Goal: Download file/media

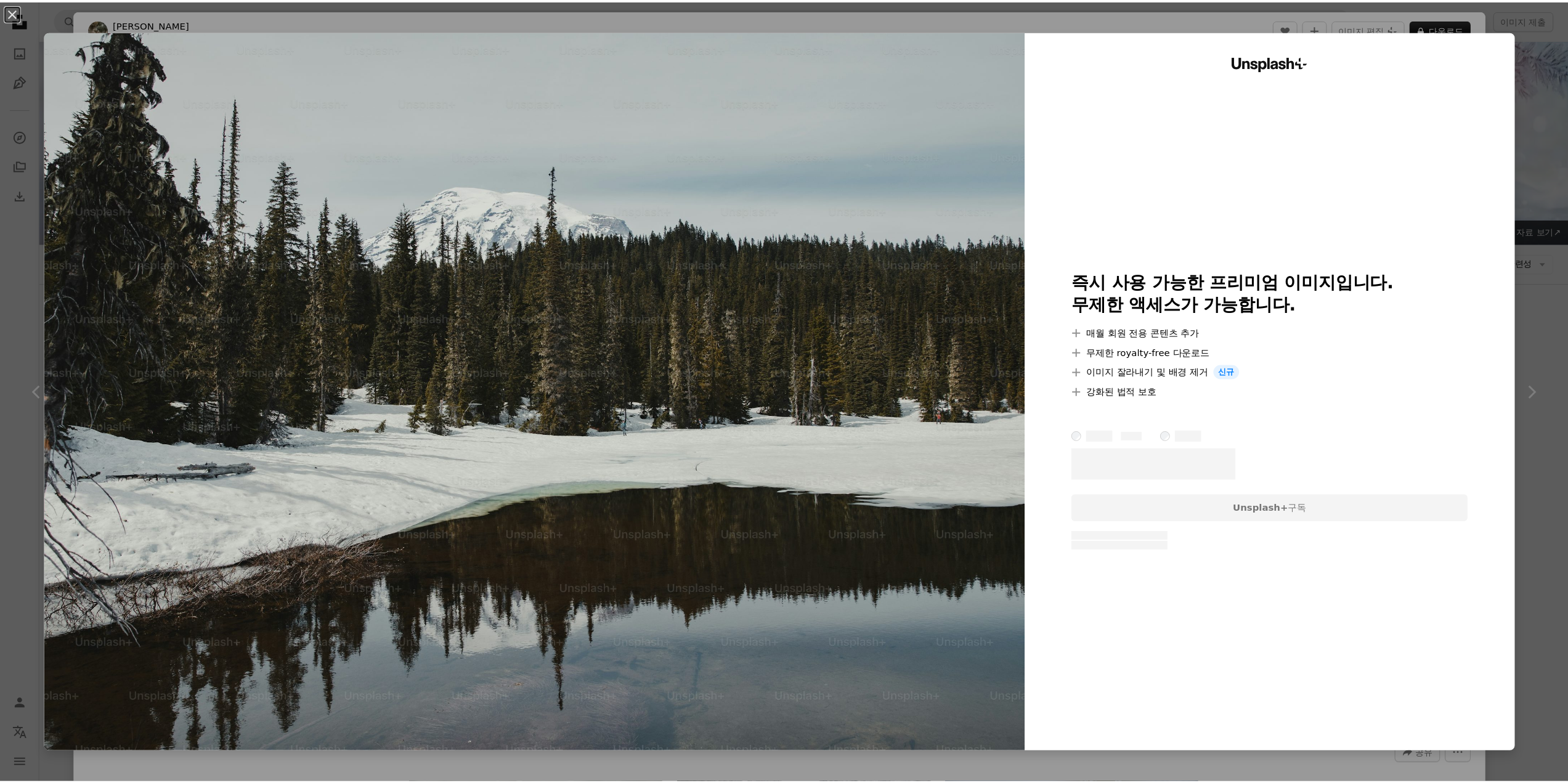
scroll to position [15567, 0]
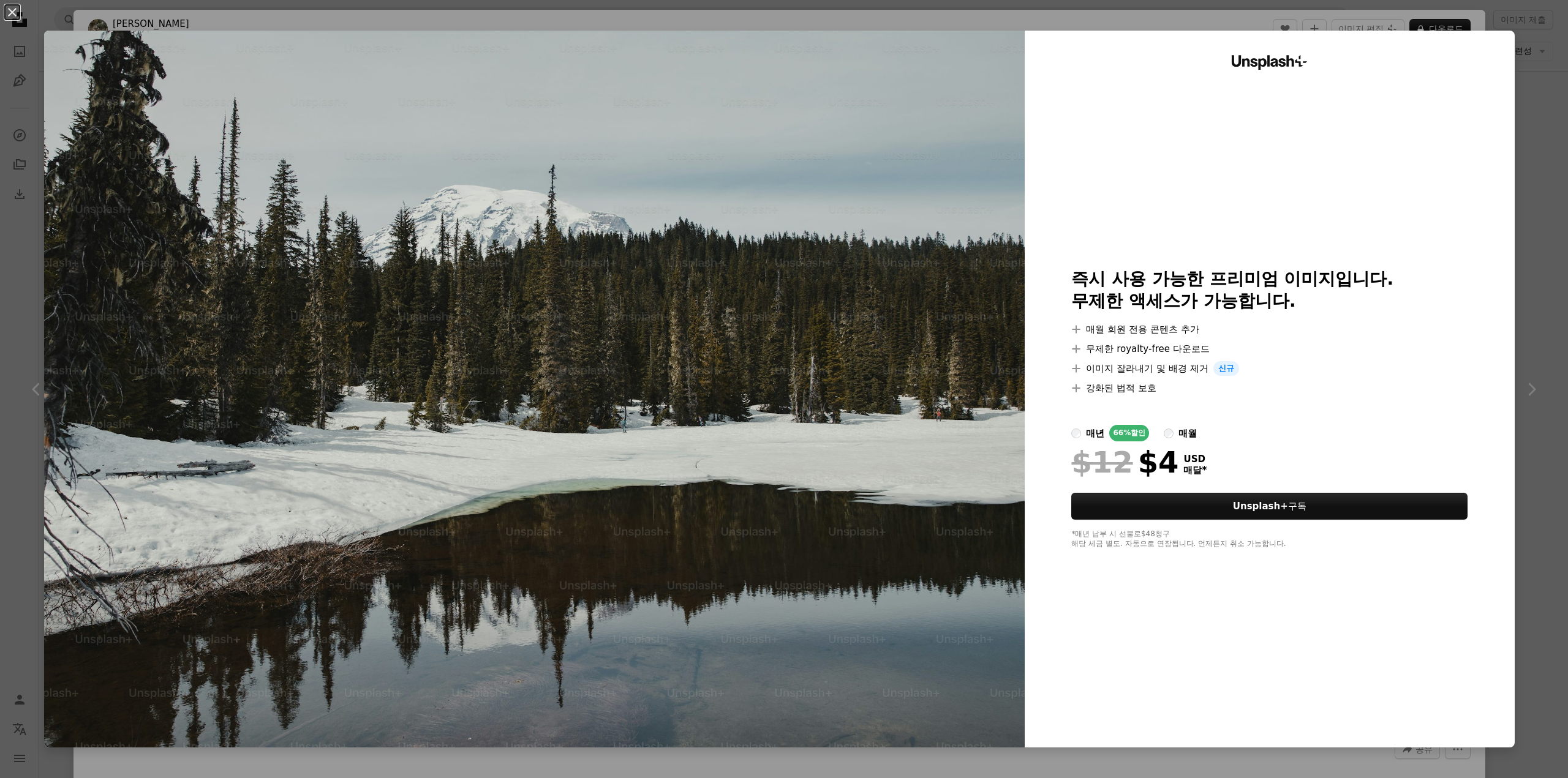
click at [1510, 178] on div "An X shape Unsplash+ 즉시 사용 가능한 프리미엄 이미지입니다. 무제한 액세스가 가능합니다. A plus sign 매월 회원 전…" at bounding box center [784, 389] width 1568 height 778
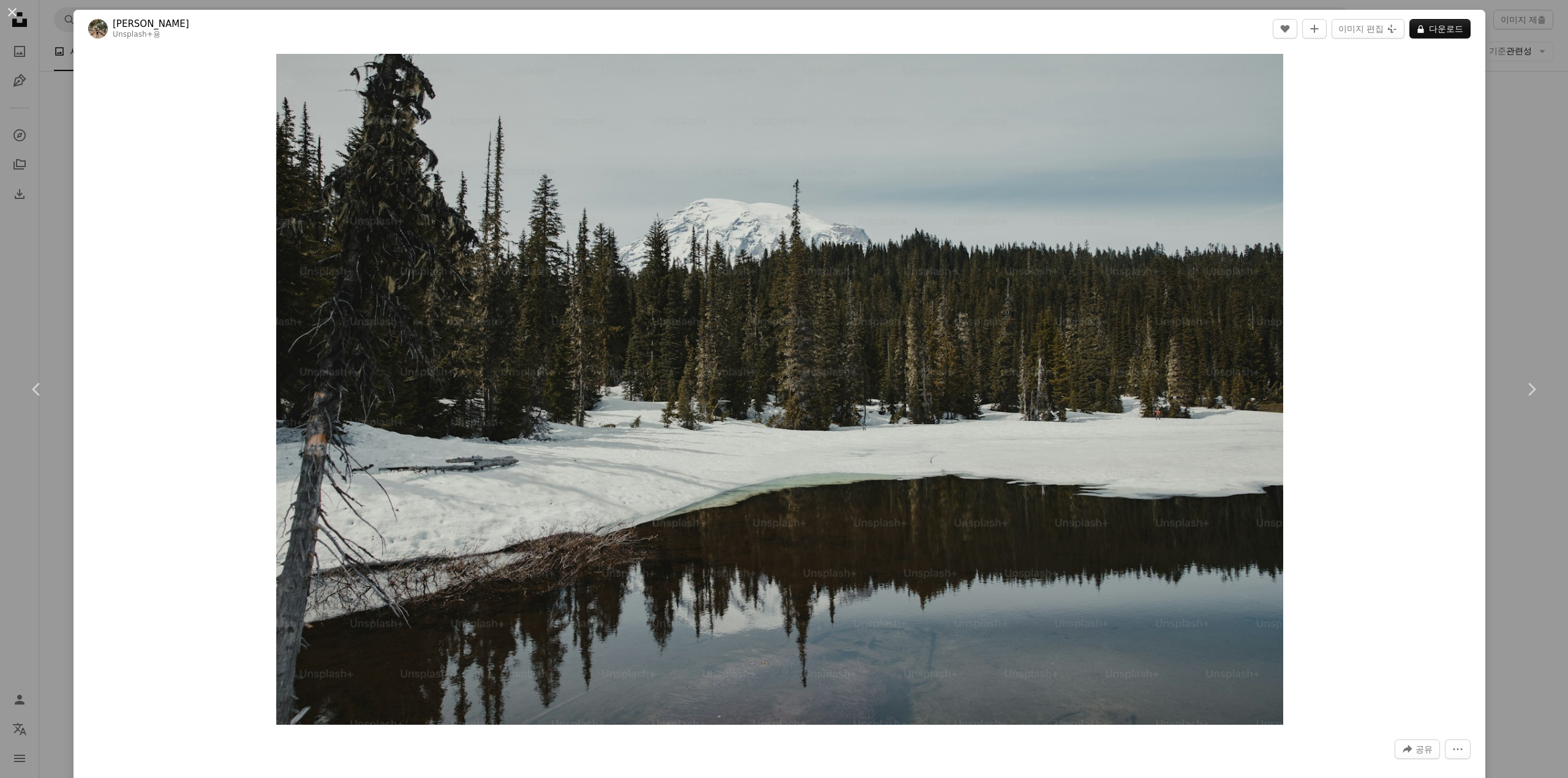
click at [1510, 178] on div "An X shape Chevron left Chevron right [PERSON_NAME] Unsplash+ 용 A heart A plus …" at bounding box center [784, 389] width 1568 height 778
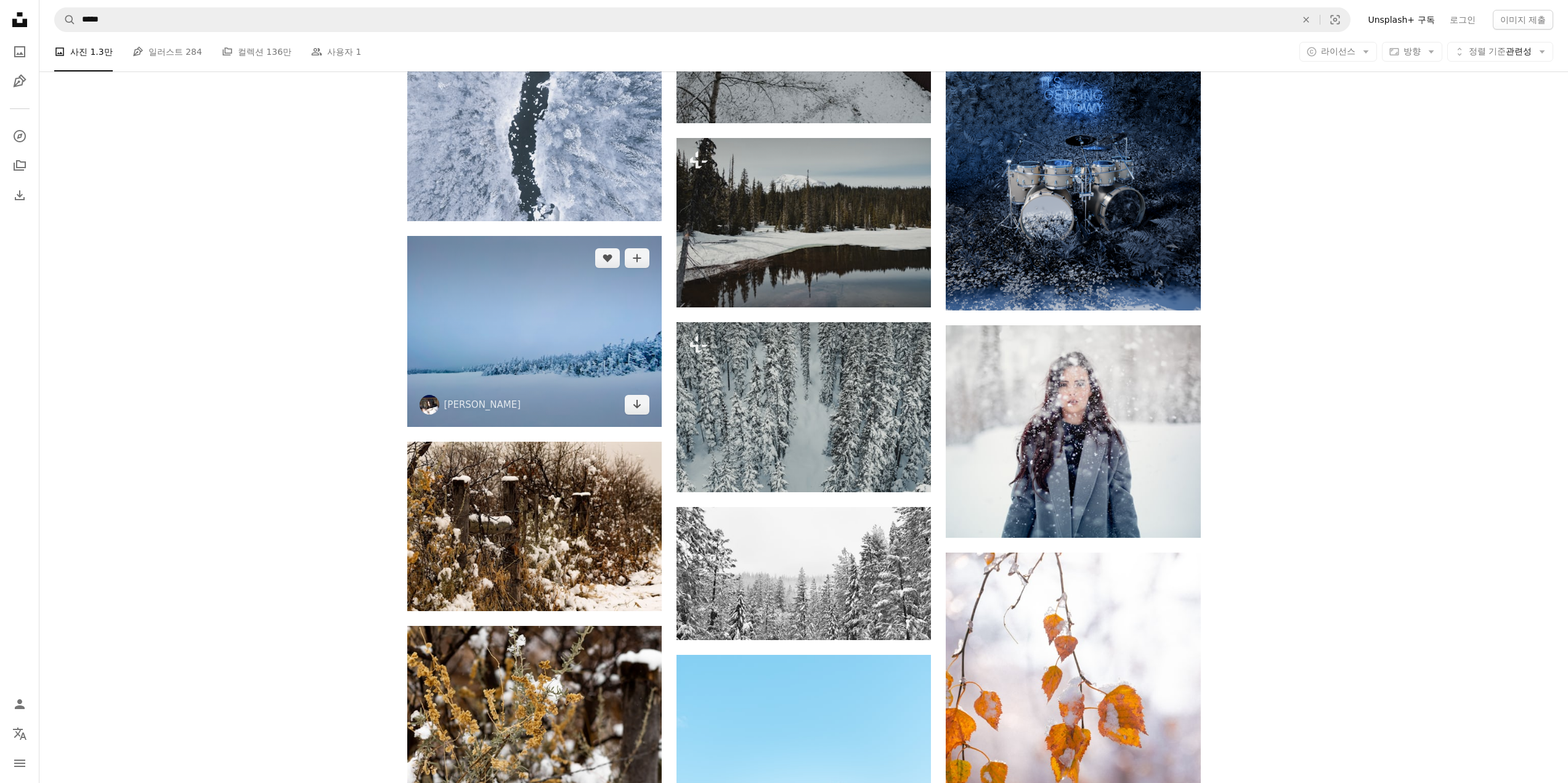
click at [576, 365] on img at bounding box center [534, 331] width 255 height 191
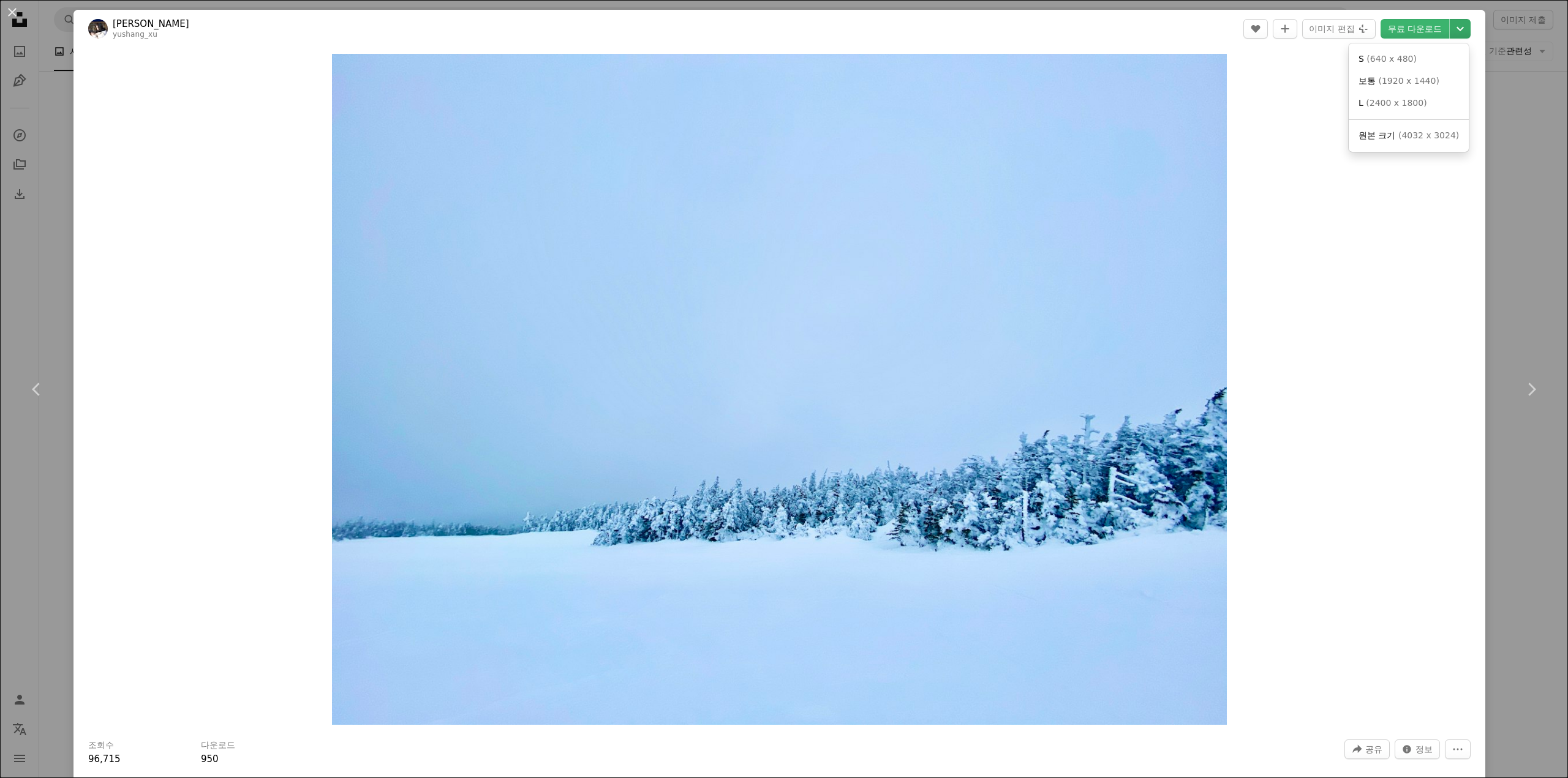
click at [1457, 29] on icon "Chevron down" at bounding box center [1460, 28] width 19 height 15
click at [1379, 138] on span "원본 크기" at bounding box center [1376, 135] width 36 height 10
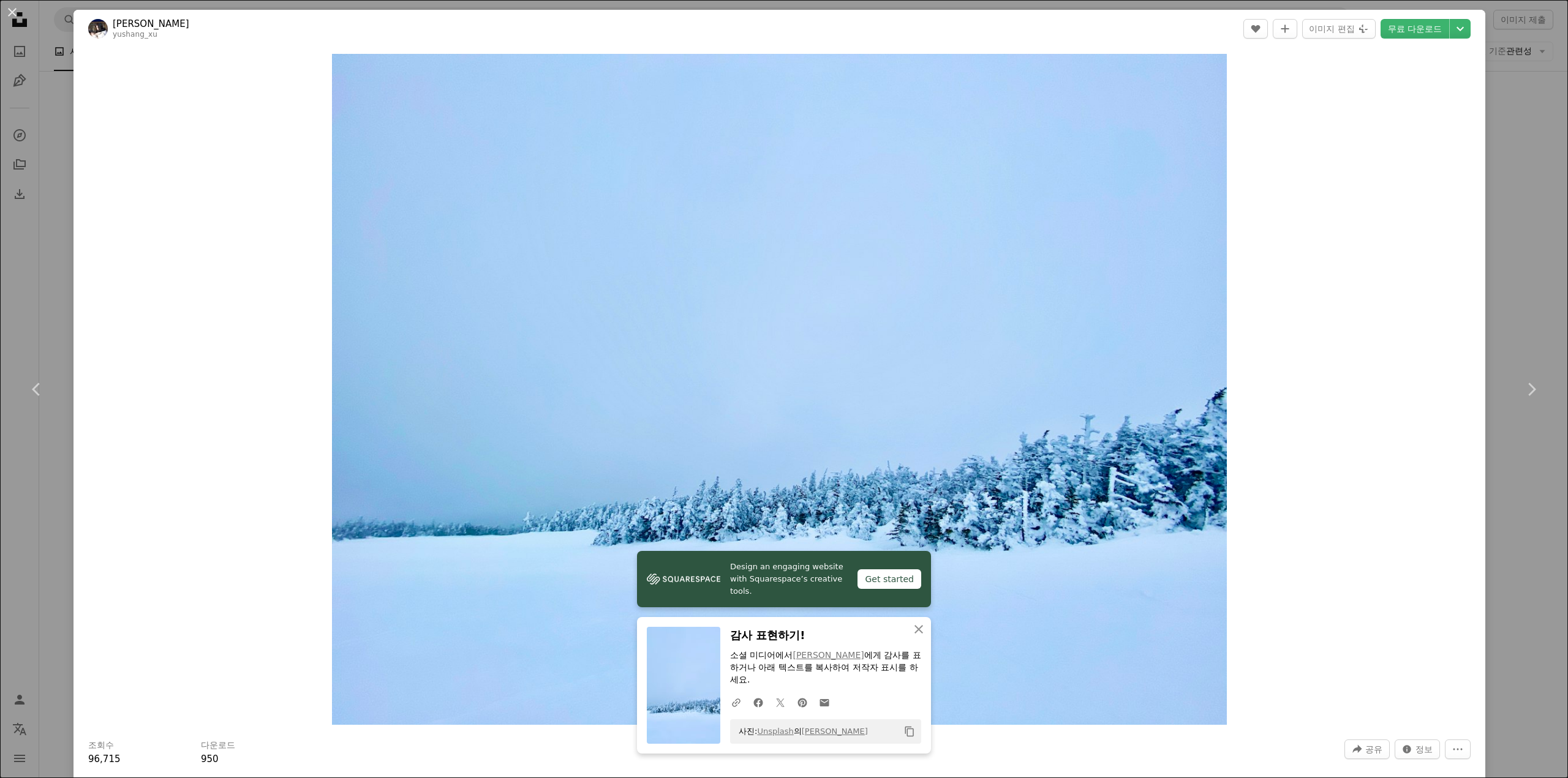
click at [1523, 195] on div "An X shape Chevron left Chevron right Design an engaging website with Squarespa…" at bounding box center [784, 389] width 1568 height 778
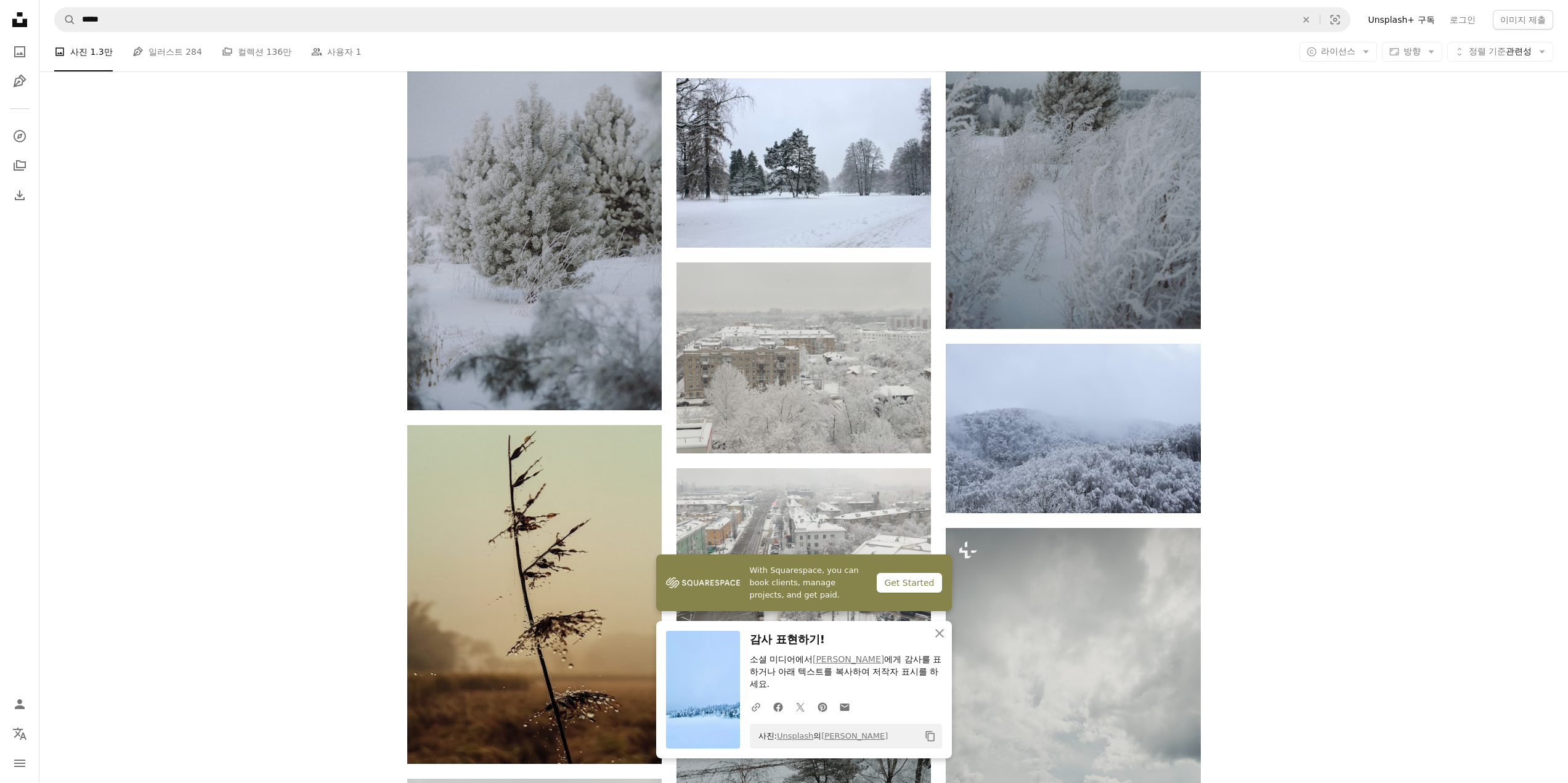
scroll to position [14183, 0]
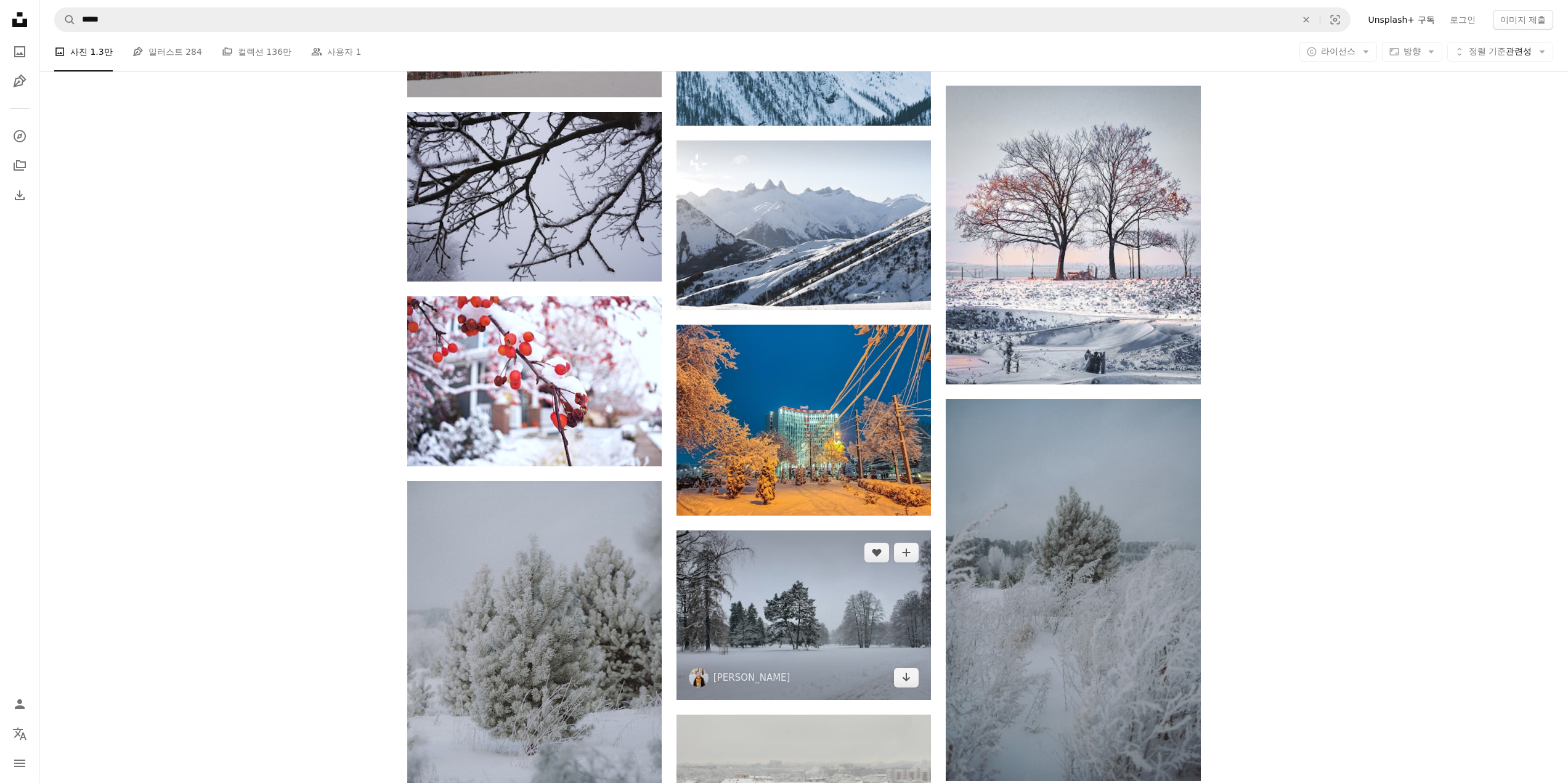
click at [892, 625] on img at bounding box center [804, 615] width 255 height 169
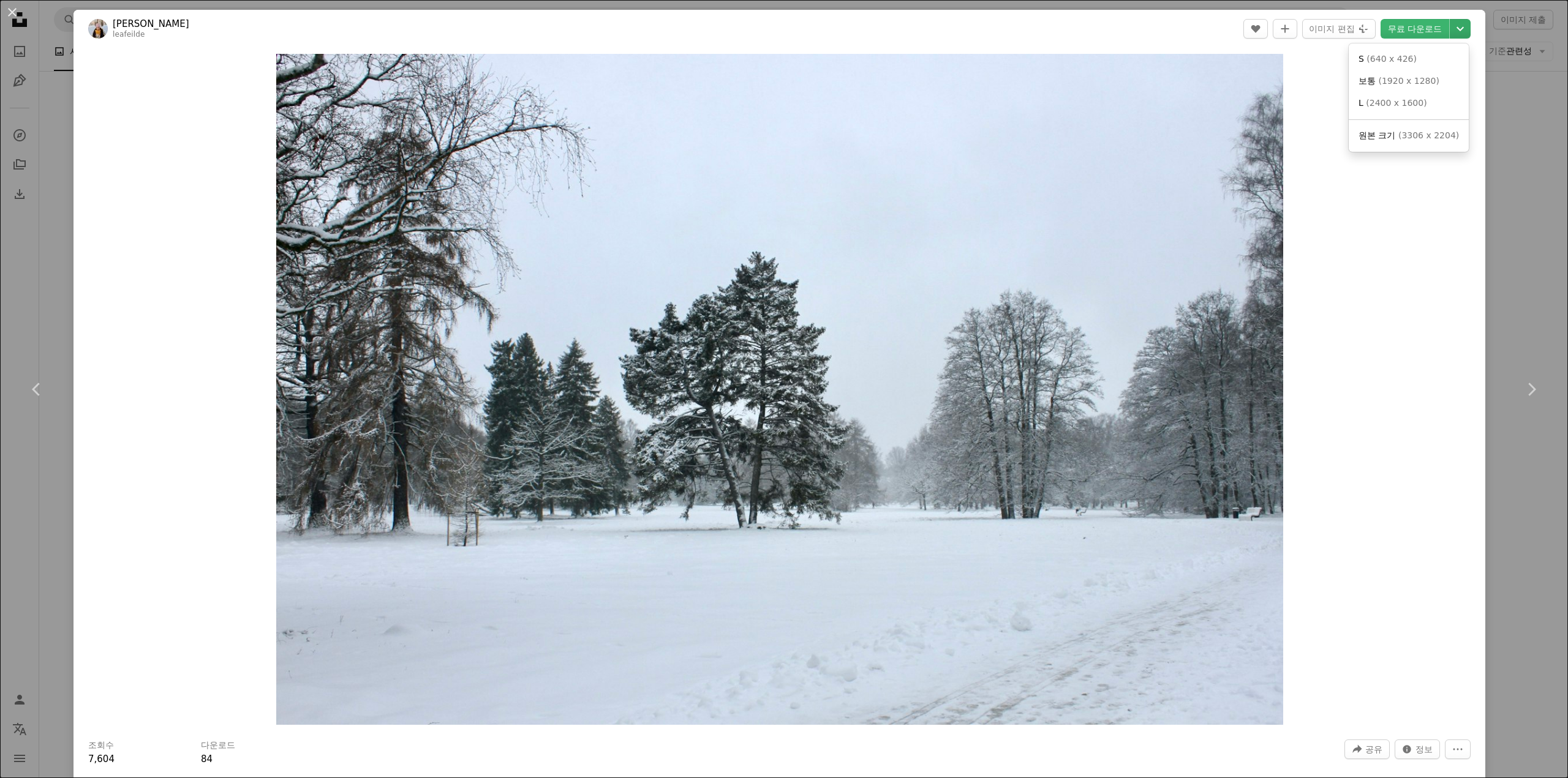
click at [1456, 28] on icon "Chevron down" at bounding box center [1460, 28] width 19 height 15
click at [1396, 133] on span "원본 크기 ( 3306 x 2204 )" at bounding box center [1409, 135] width 100 height 12
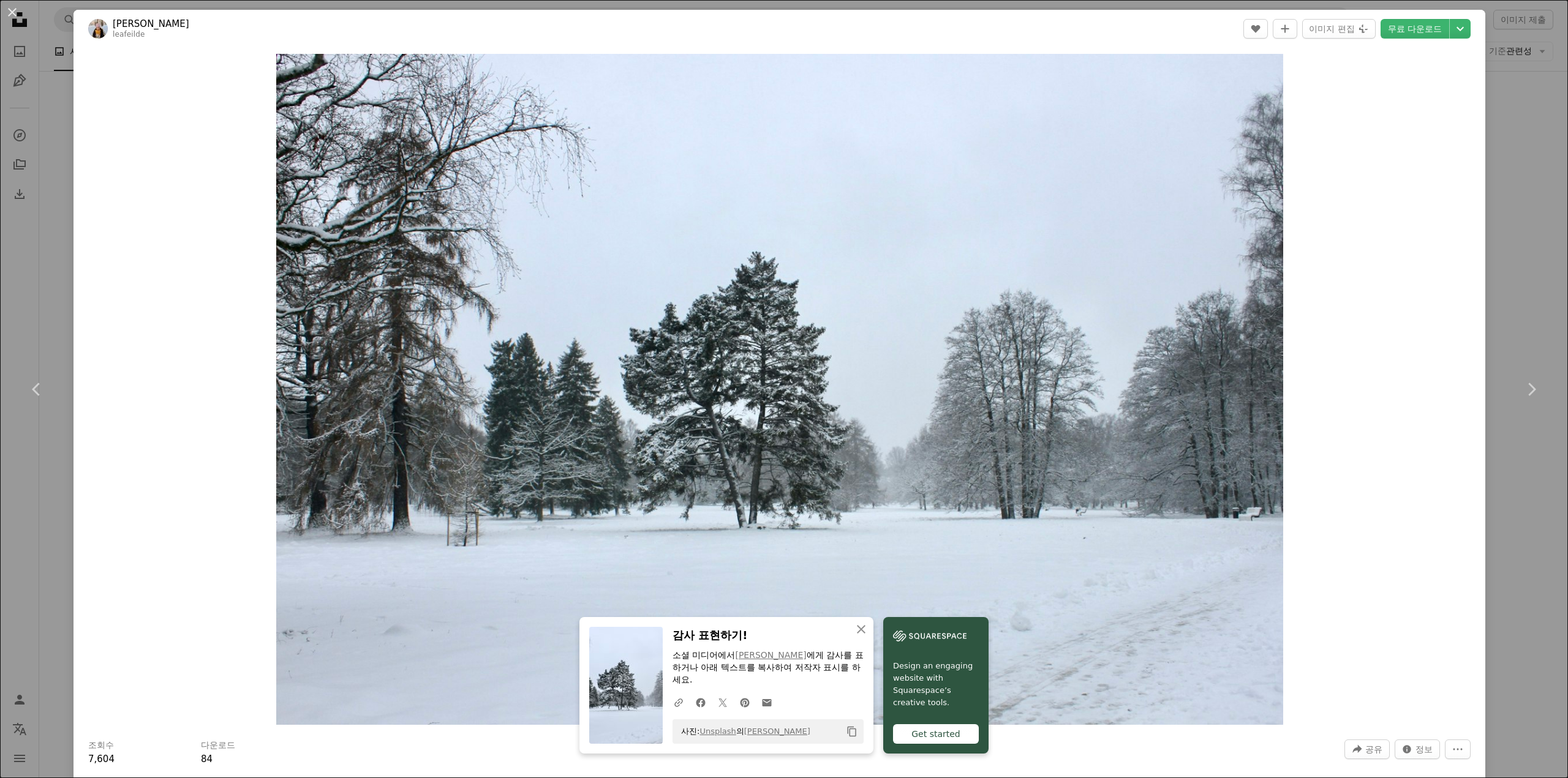
click at [1496, 215] on div "An X shape Chevron left Chevron right An X shape 닫기 감사 표현하기! 소셜 미디어에서 [PERSON_N…" at bounding box center [784, 389] width 1568 height 778
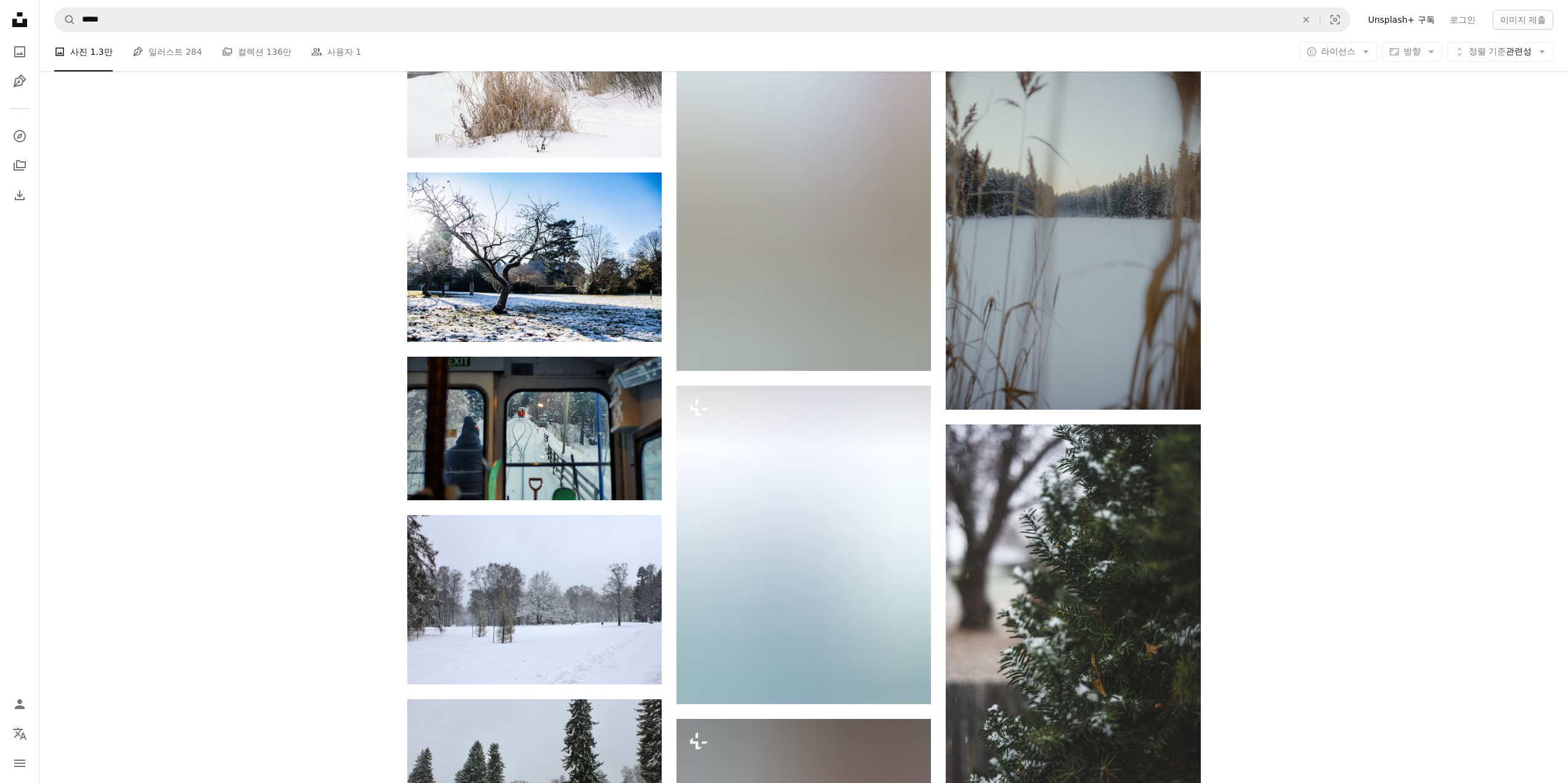
scroll to position [17602, 0]
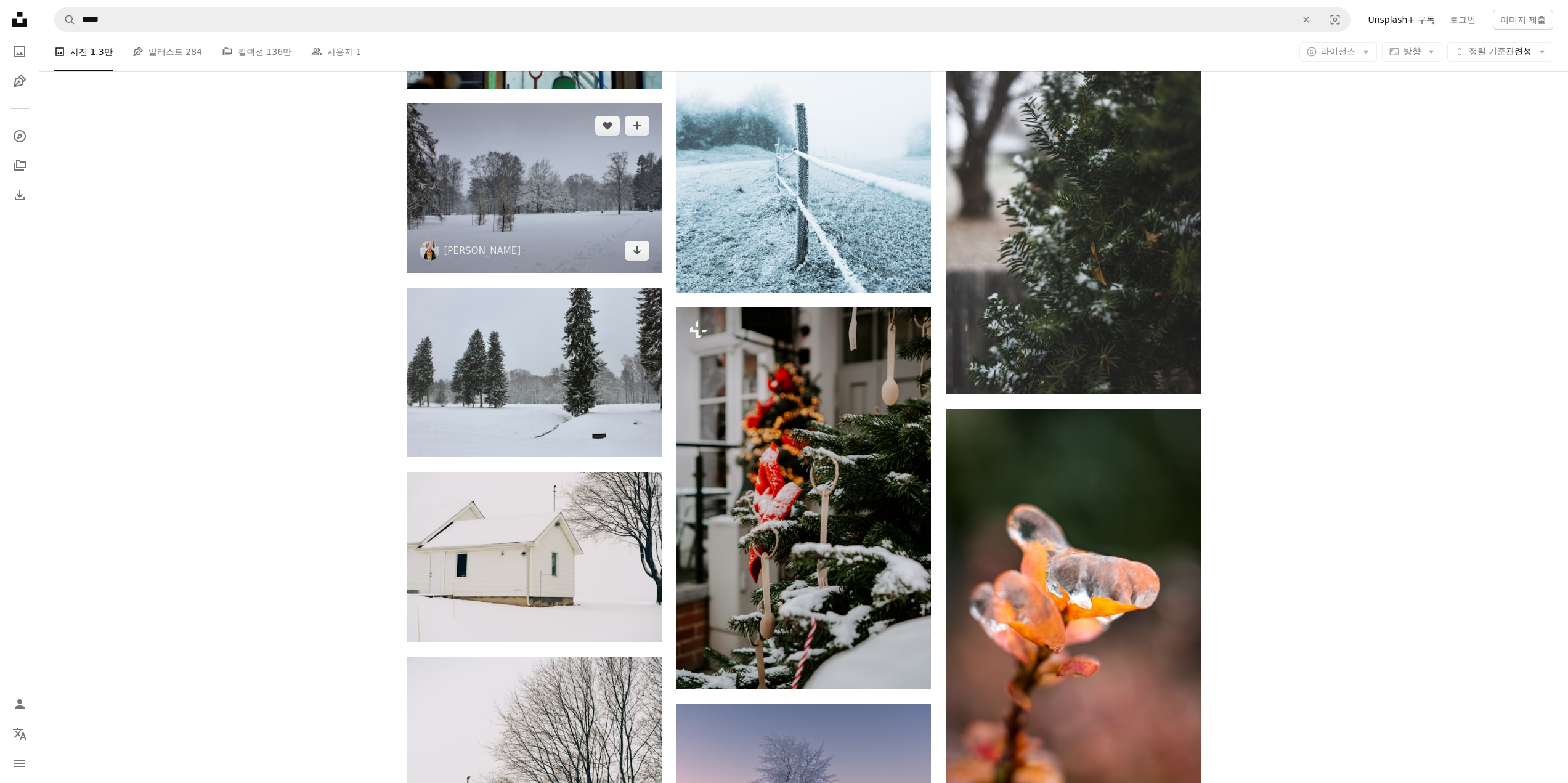
click at [528, 206] on img at bounding box center [534, 188] width 255 height 169
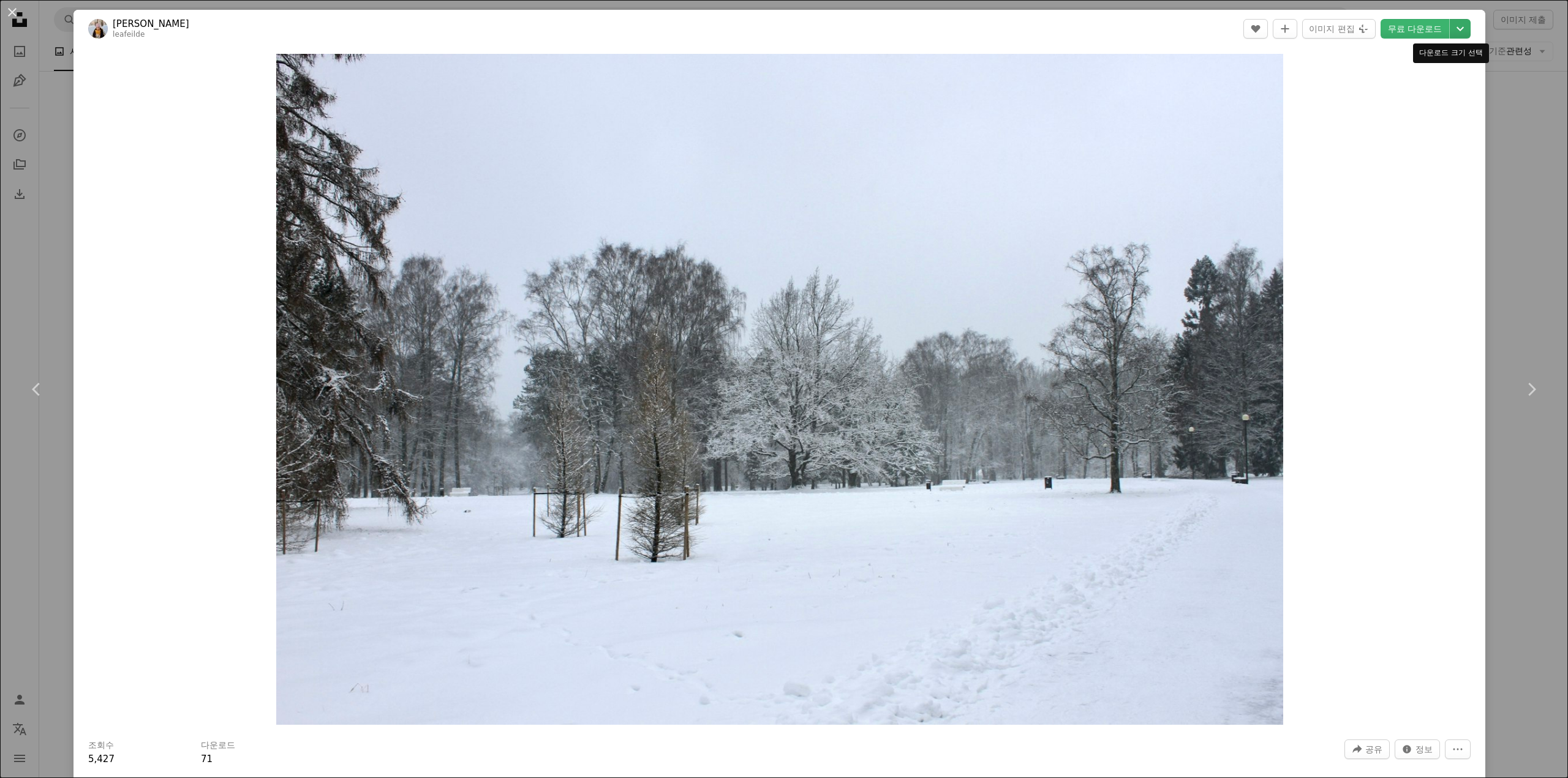
click at [1450, 35] on icon "Chevron down" at bounding box center [1460, 28] width 19 height 15
click at [1390, 132] on span "원본 크기" at bounding box center [1376, 135] width 36 height 10
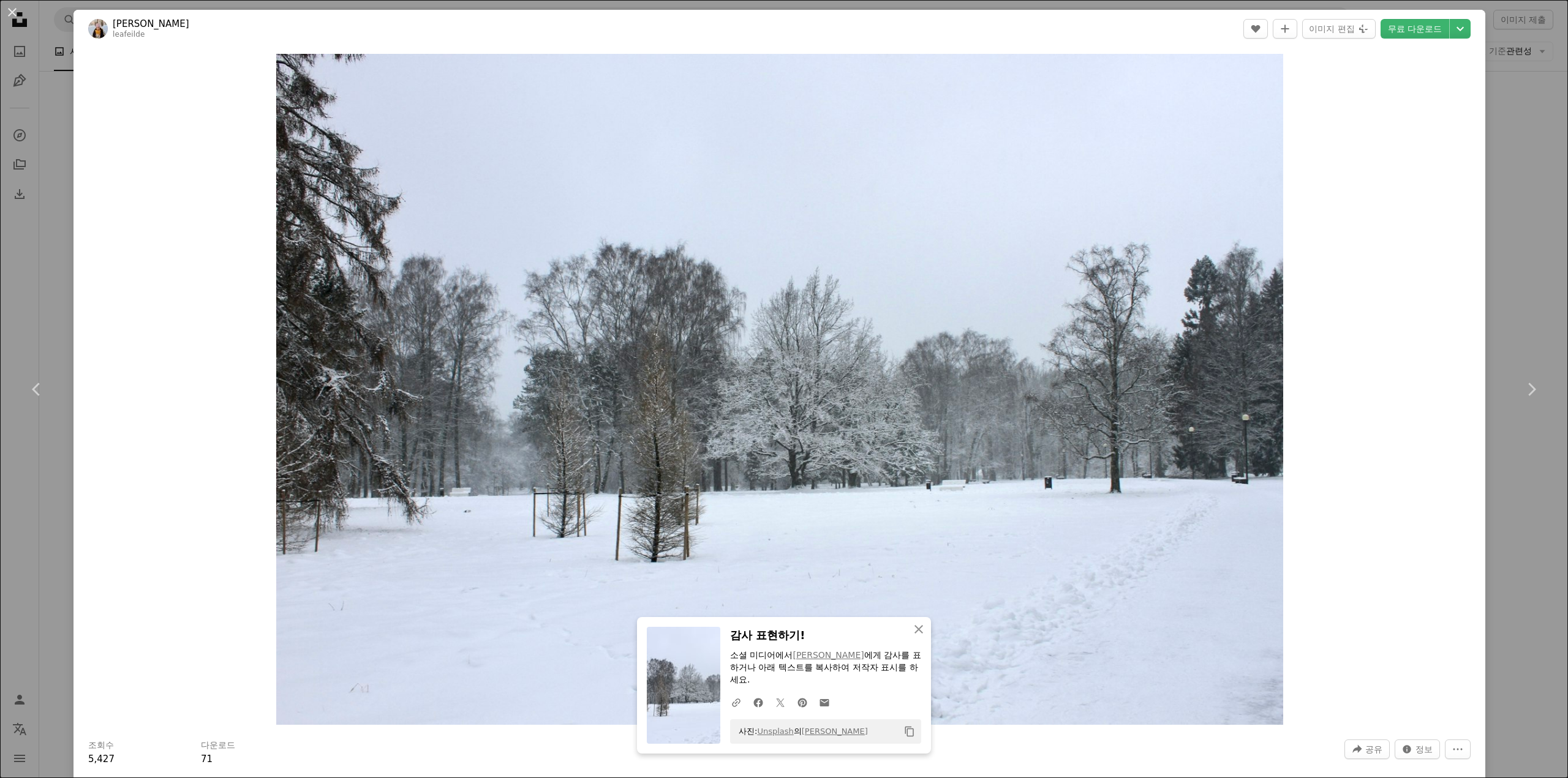
click at [1528, 192] on div "An X shape Chevron left Chevron right An X shape 닫기 감사 표현하기! 소셜 미디어에서 [PERSON_N…" at bounding box center [784, 389] width 1568 height 778
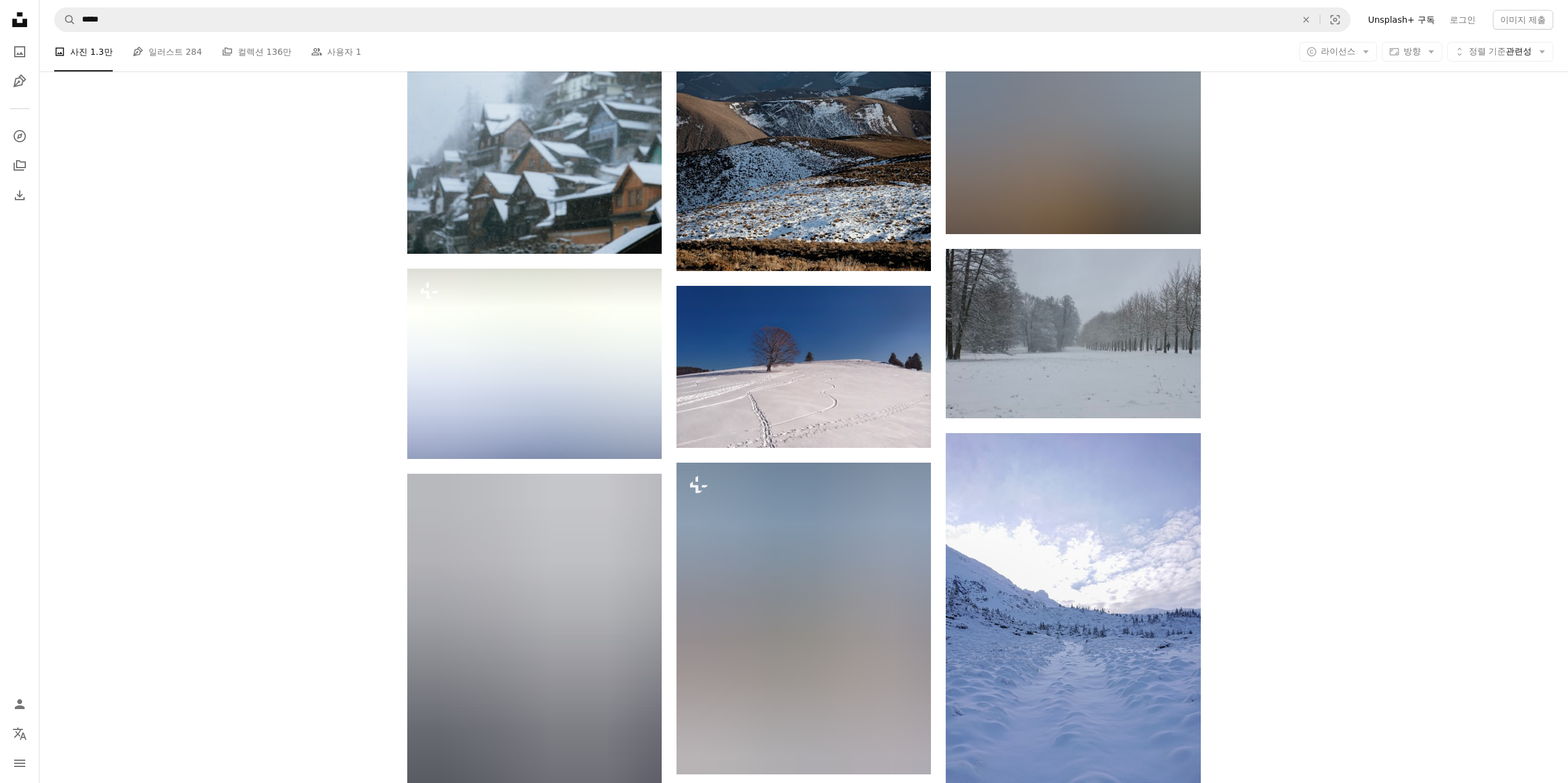
scroll to position [28630, 0]
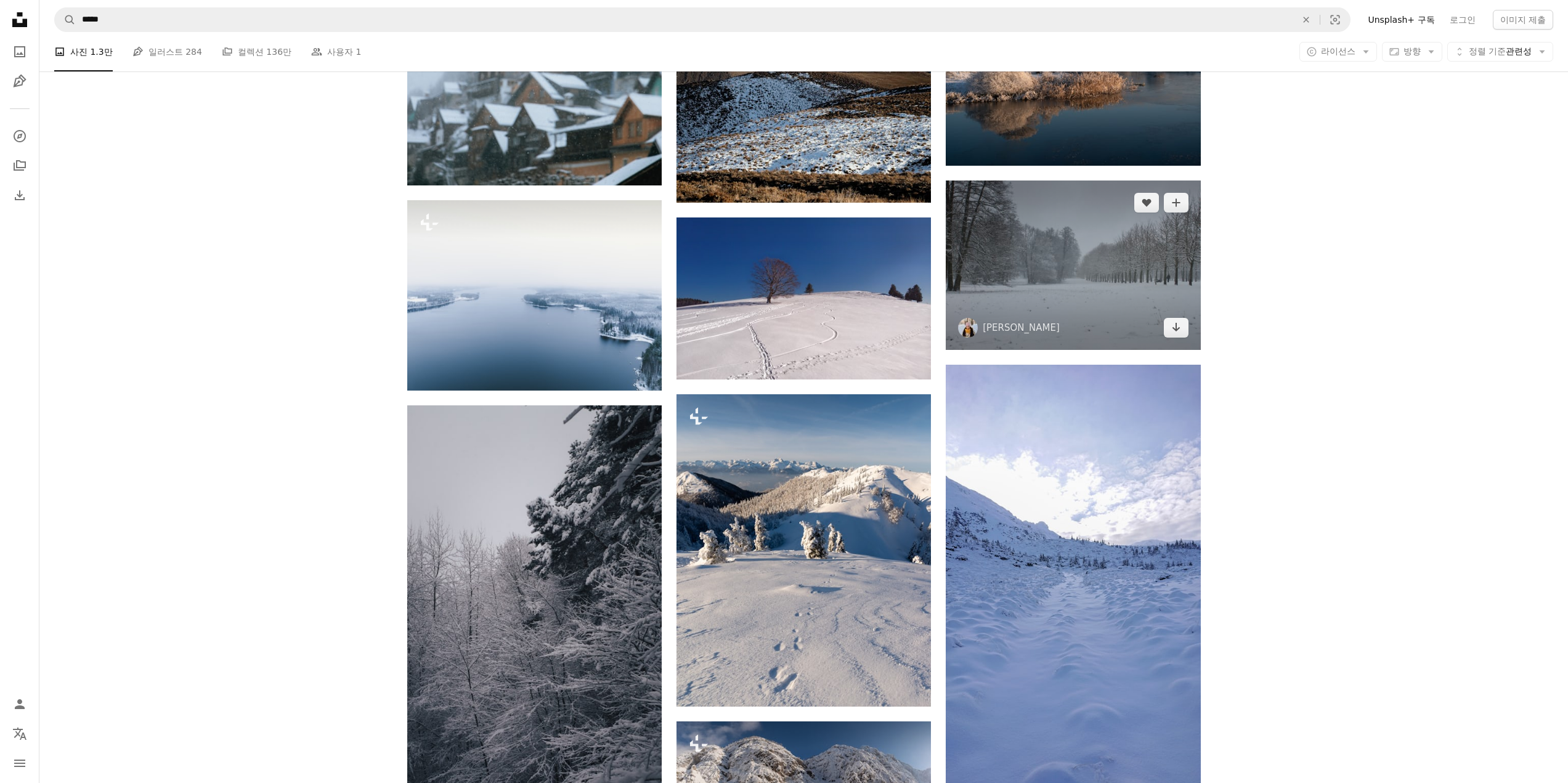
click at [1174, 259] on img at bounding box center [1073, 265] width 255 height 169
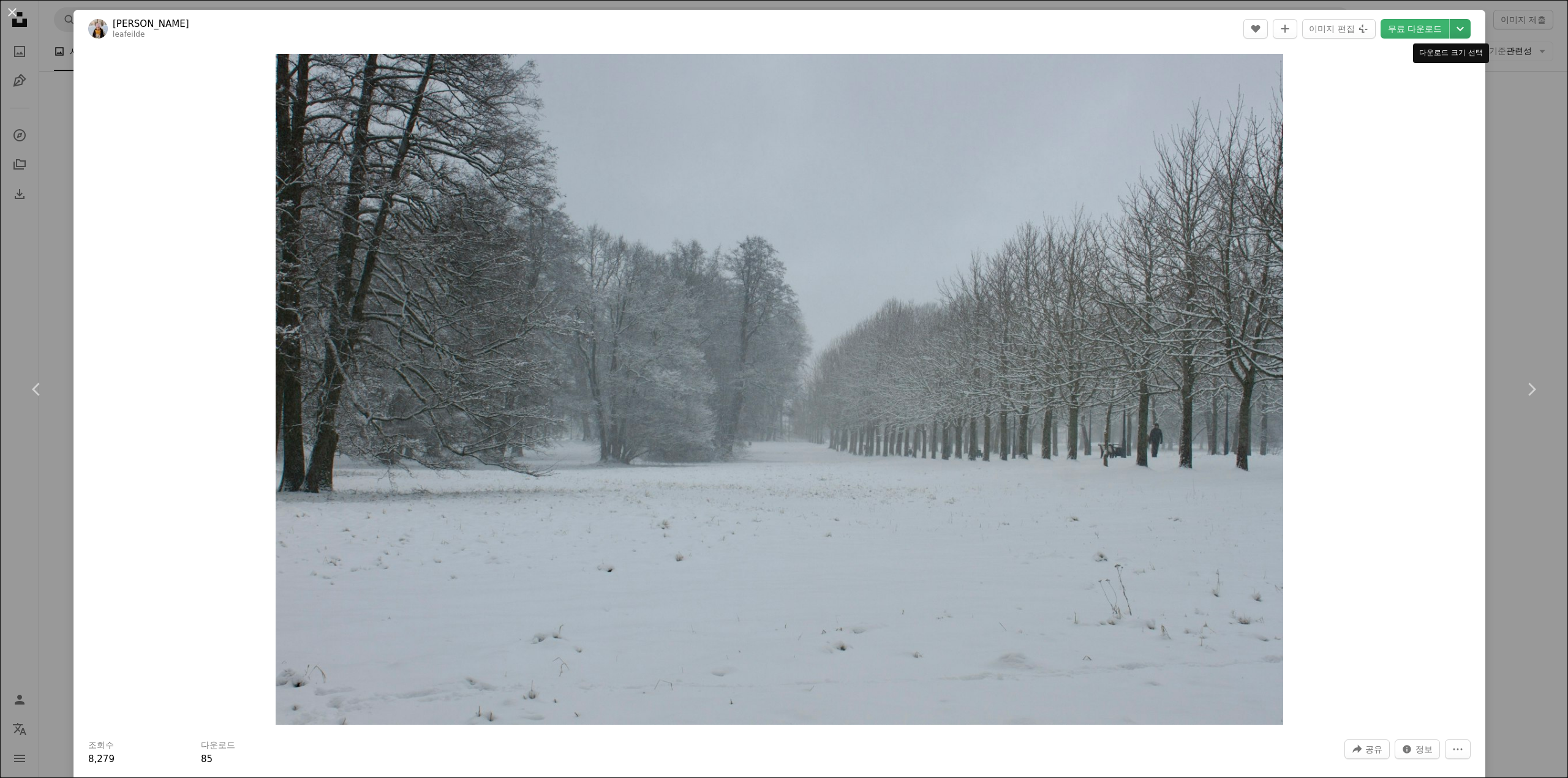
click at [1450, 30] on icon "Chevron down" at bounding box center [1460, 28] width 19 height 15
click at [1405, 142] on span "원본 크기 ( 5026 x 3350 )" at bounding box center [1409, 135] width 100 height 12
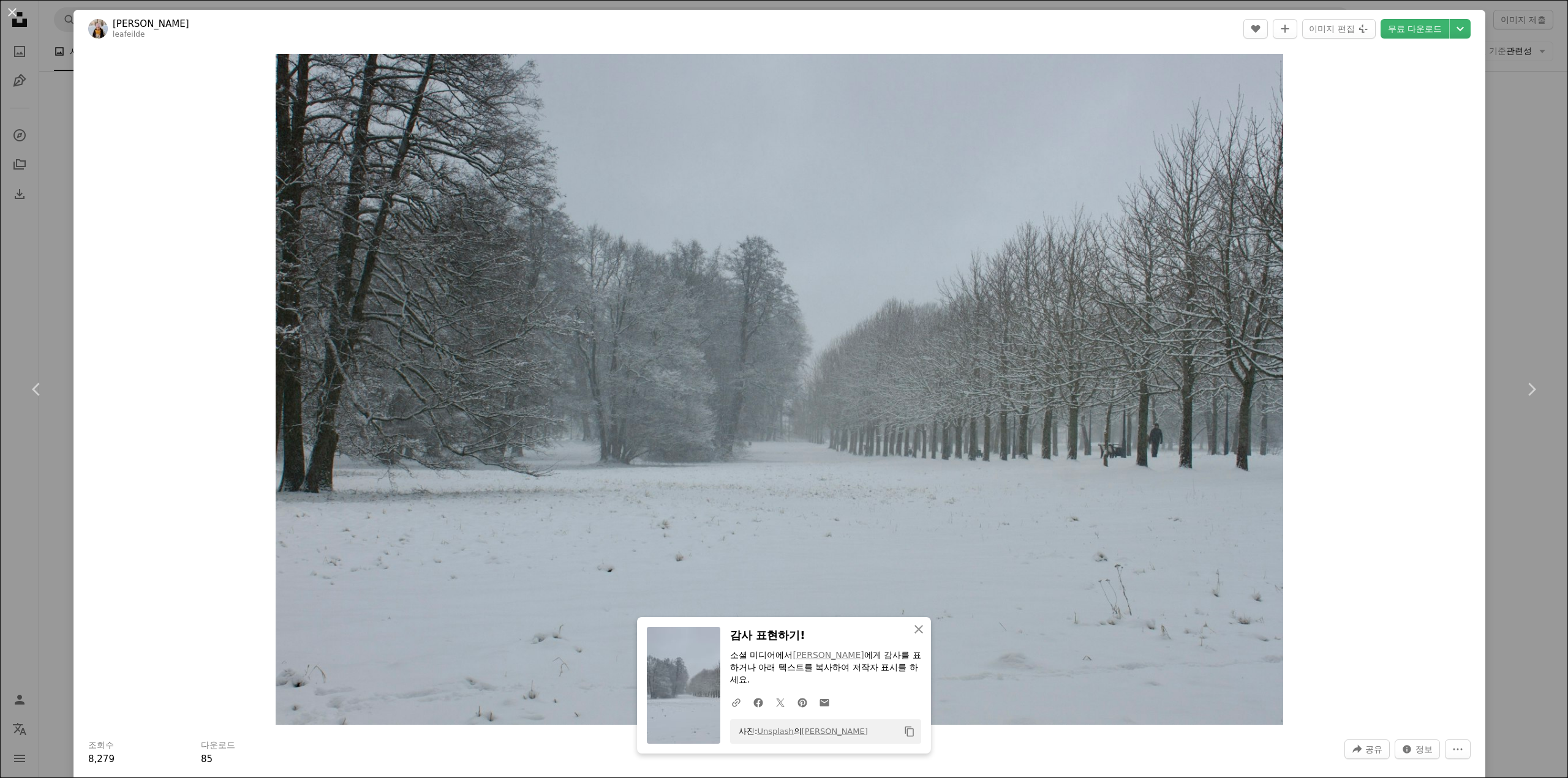
click at [1495, 191] on div "An X shape Chevron left Chevron right An X shape 닫기 감사 표현하기! 소셜 미디어에서 [PERSON_N…" at bounding box center [784, 389] width 1568 height 778
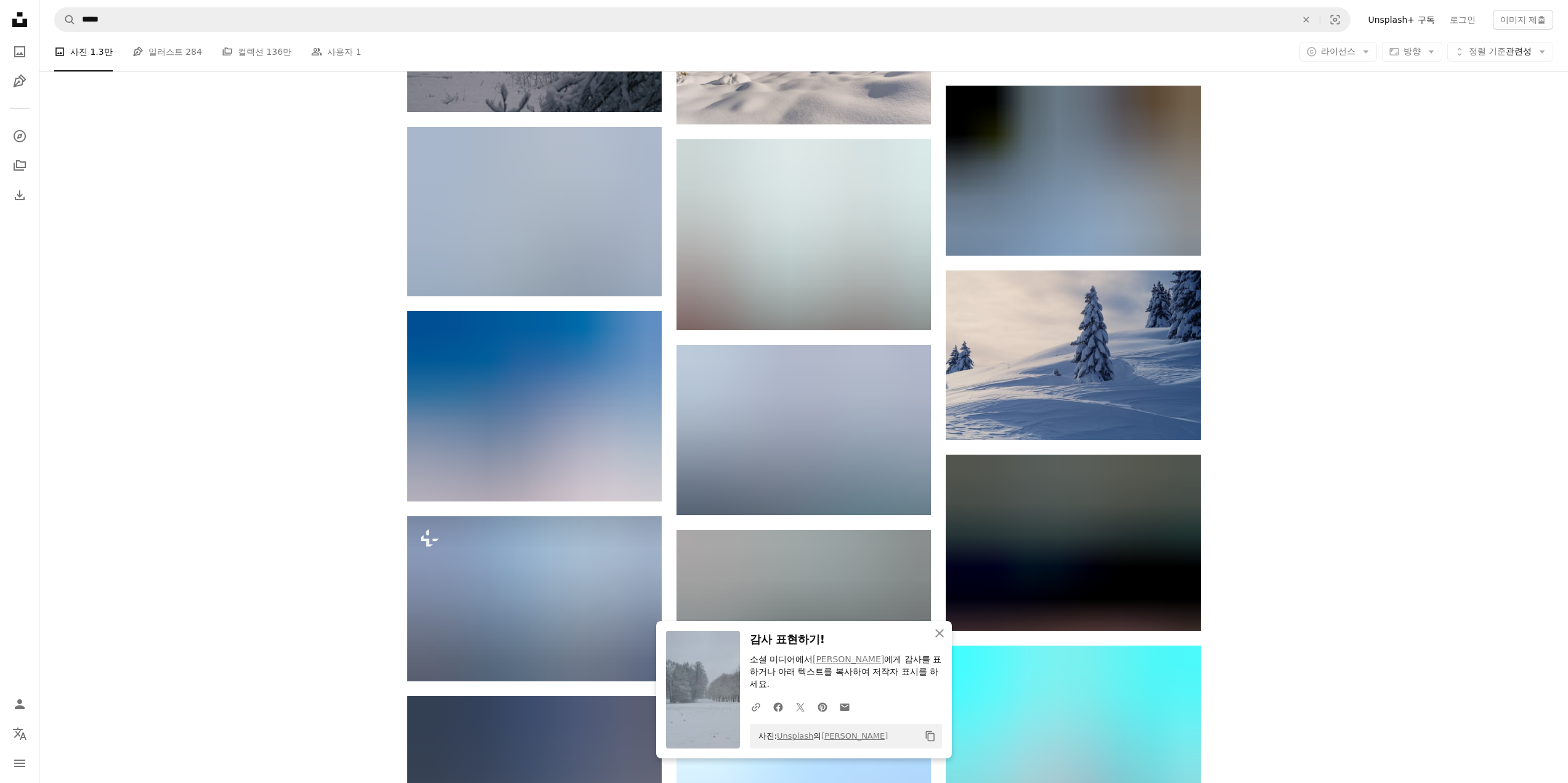
scroll to position [29431, 0]
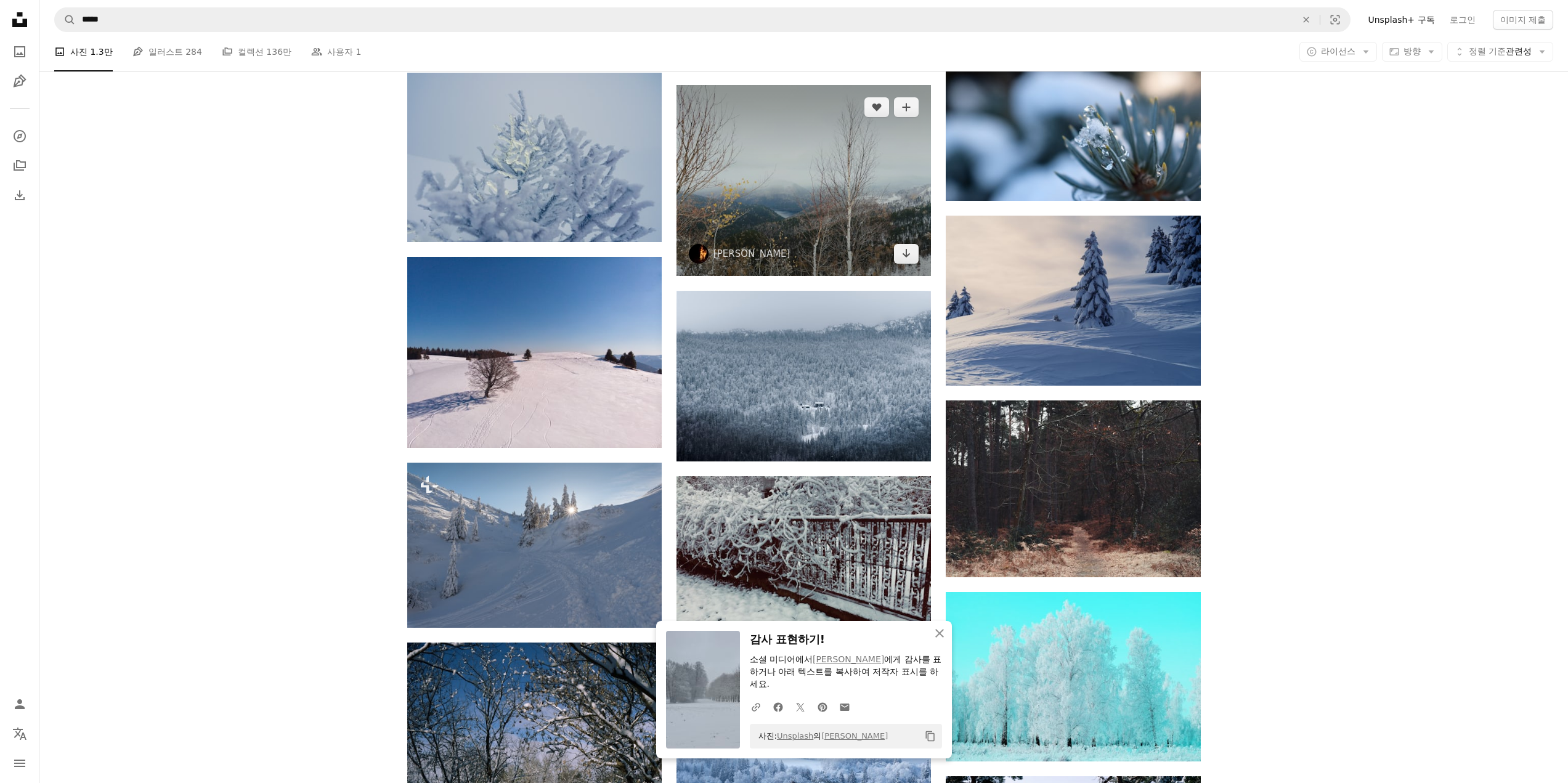
click at [809, 196] on img at bounding box center [804, 180] width 255 height 191
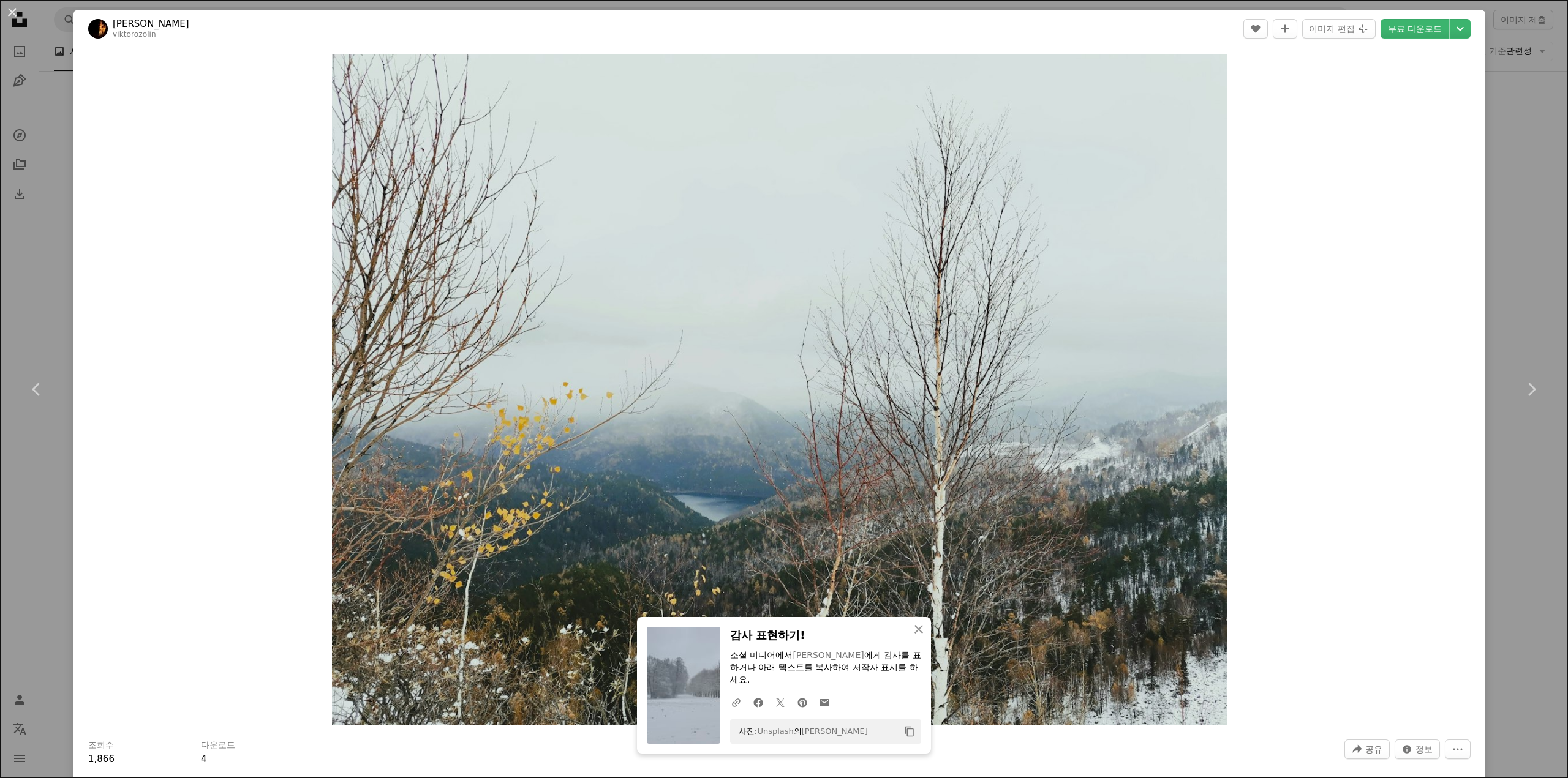
click at [1490, 208] on div "An X shape Chevron left Chevron right An X shape 닫기 감사 표현하기! 소셜 미디어에서 [PERSON_N…" at bounding box center [784, 389] width 1568 height 778
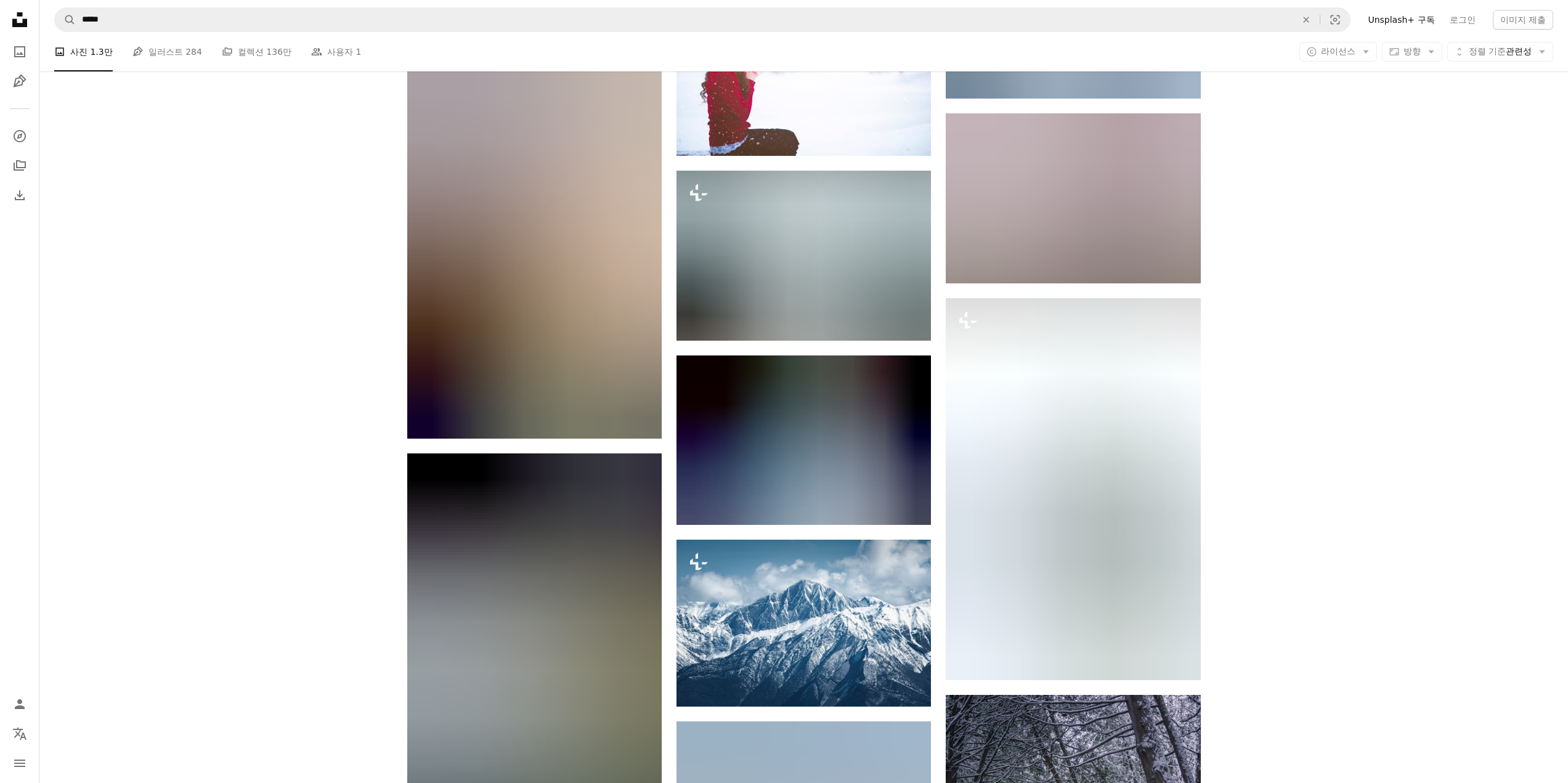
scroll to position [32573, 0]
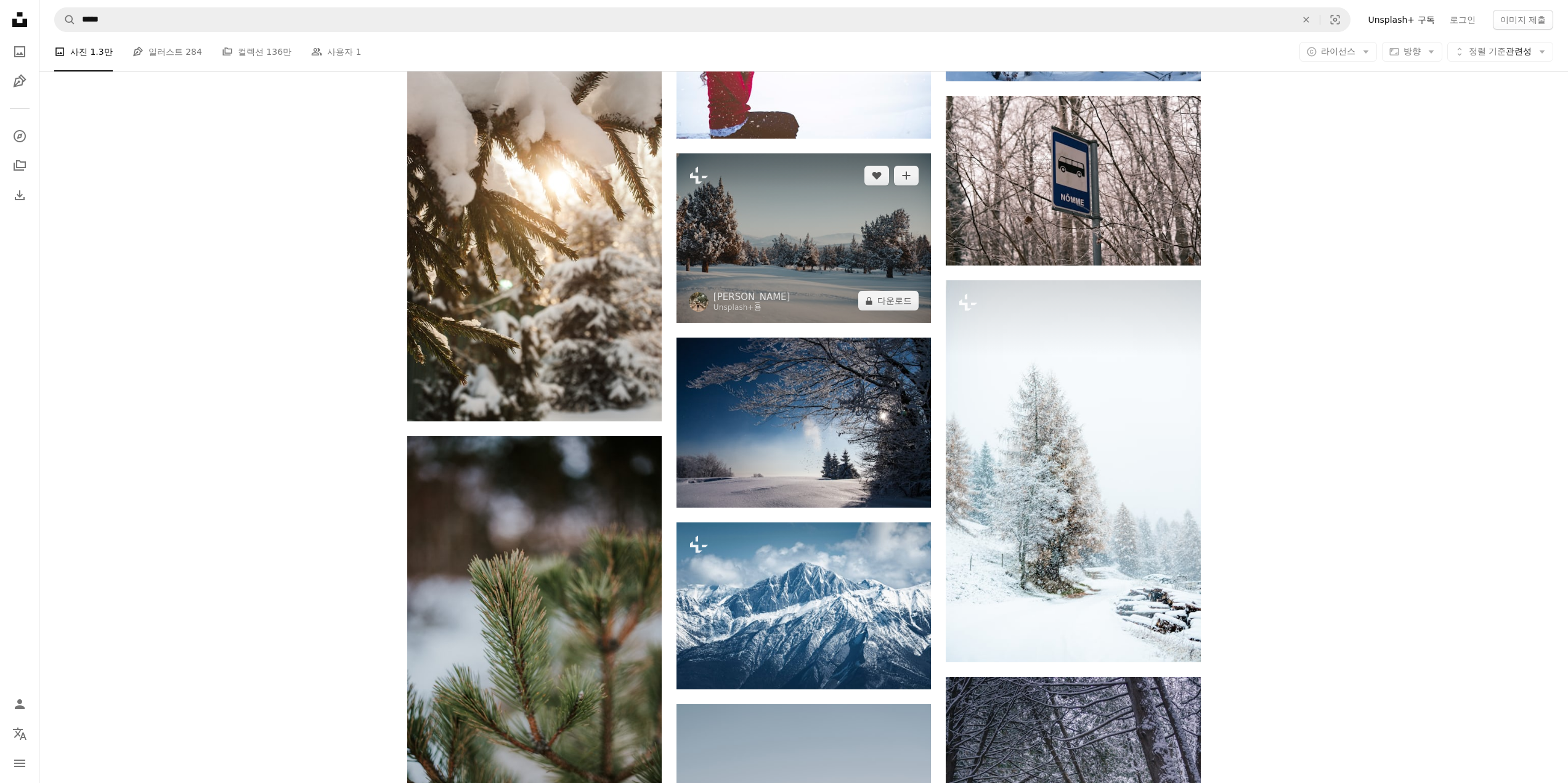
click at [817, 247] on img at bounding box center [804, 238] width 255 height 169
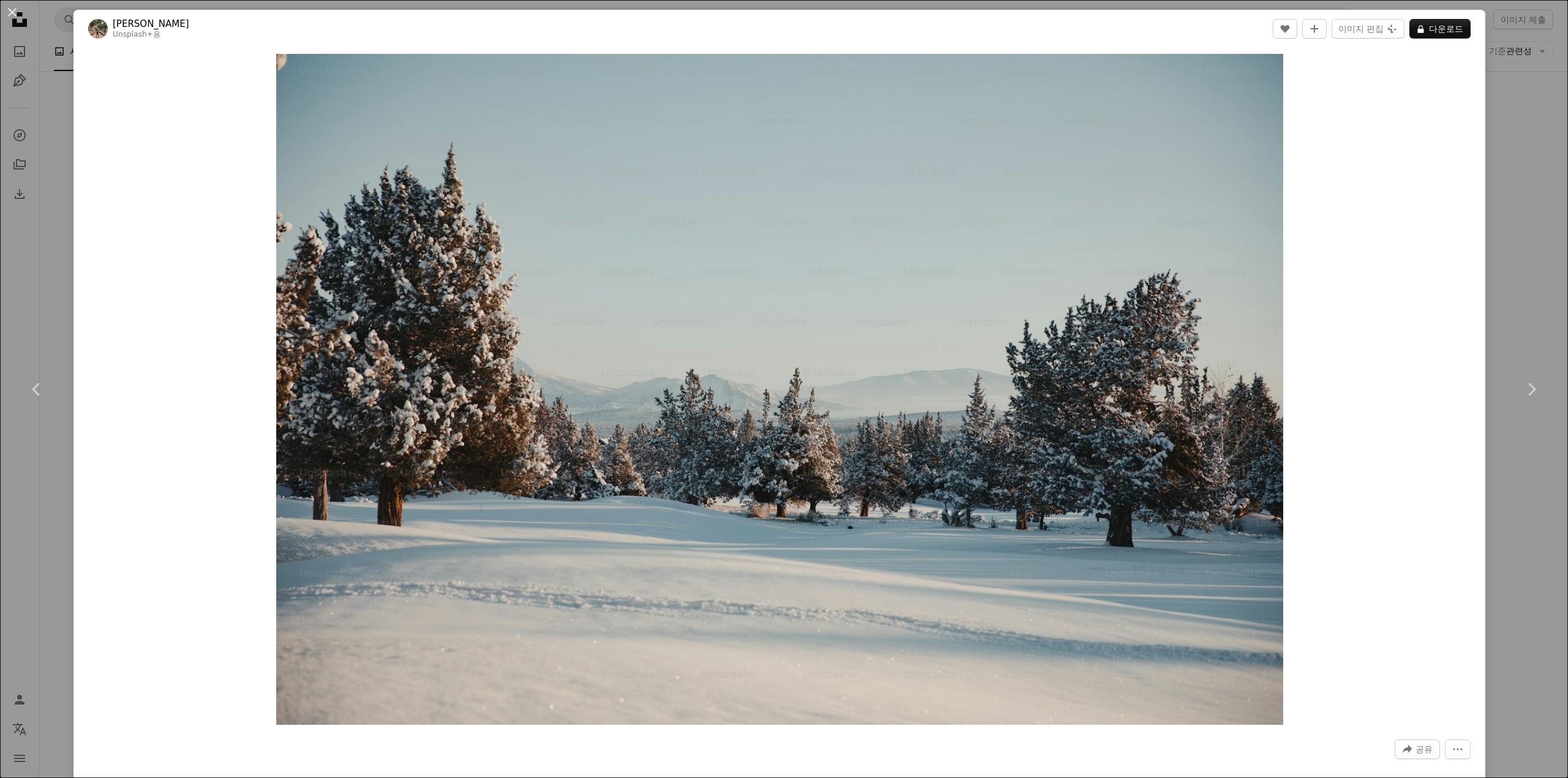
click at [1508, 167] on div "An X shape Chevron left Chevron right [PERSON_NAME] Unsplash+ 용 A heart A plus …" at bounding box center [784, 389] width 1568 height 778
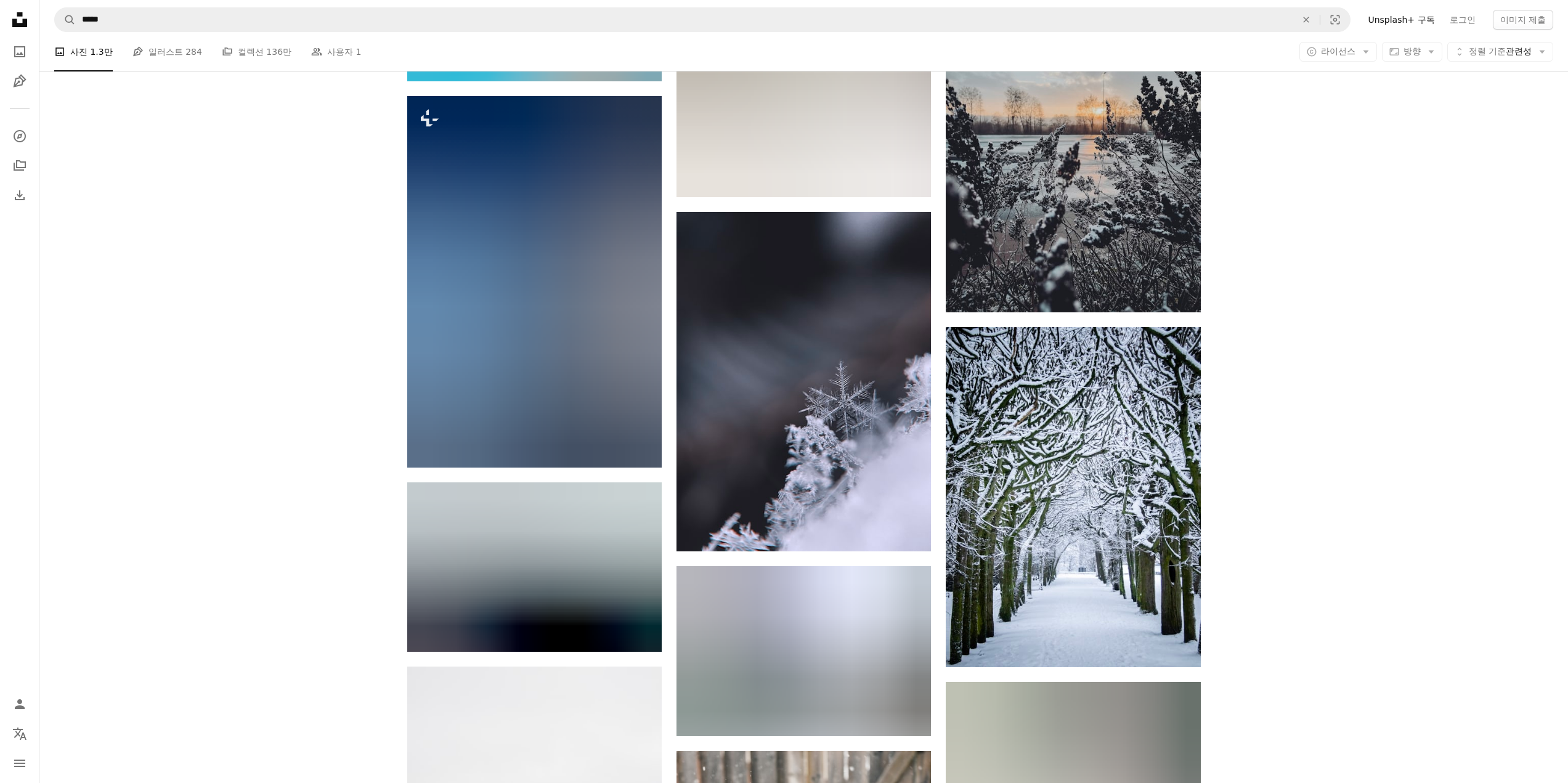
scroll to position [39349, 0]
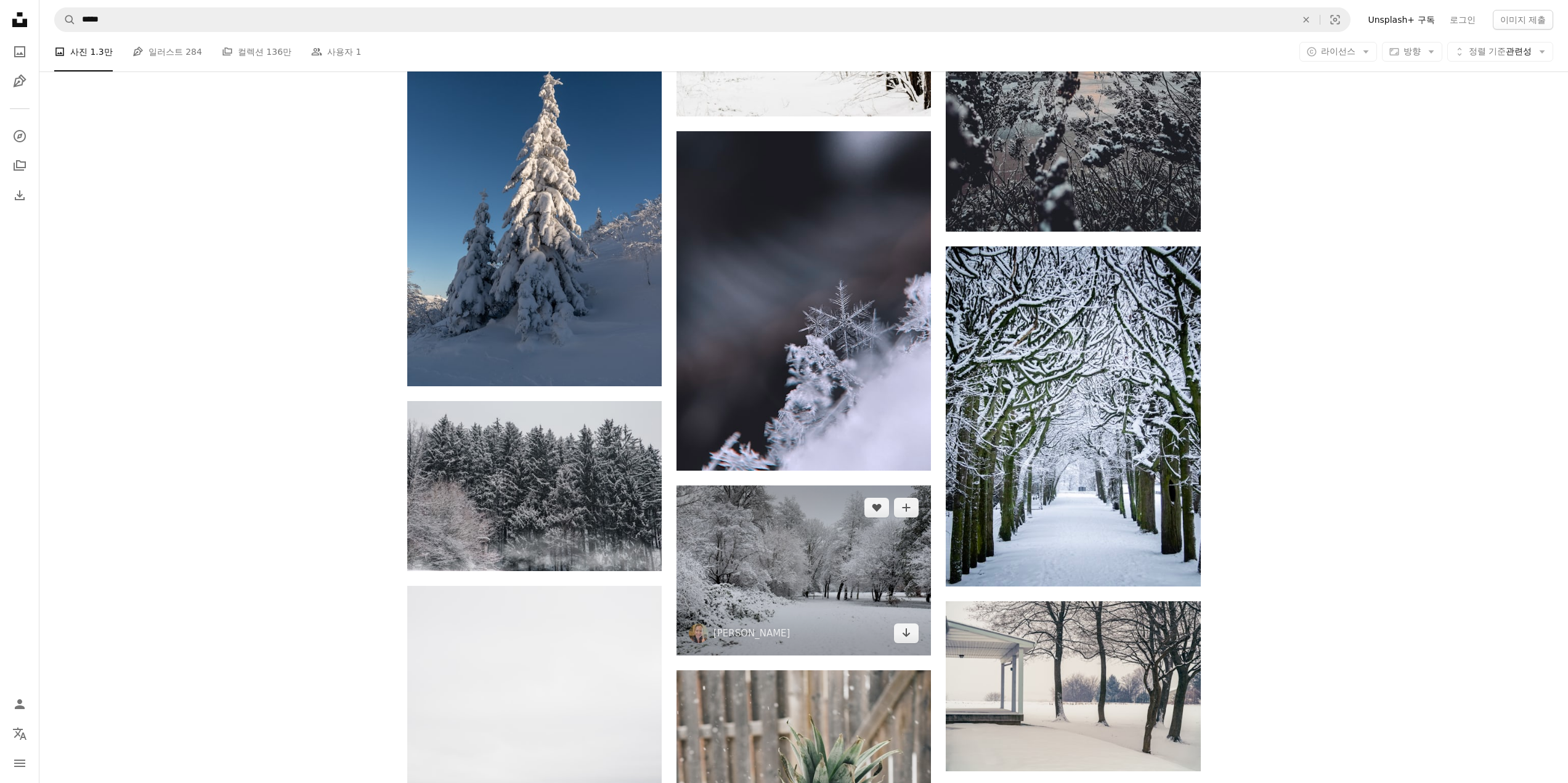
click at [867, 571] on img at bounding box center [804, 570] width 255 height 169
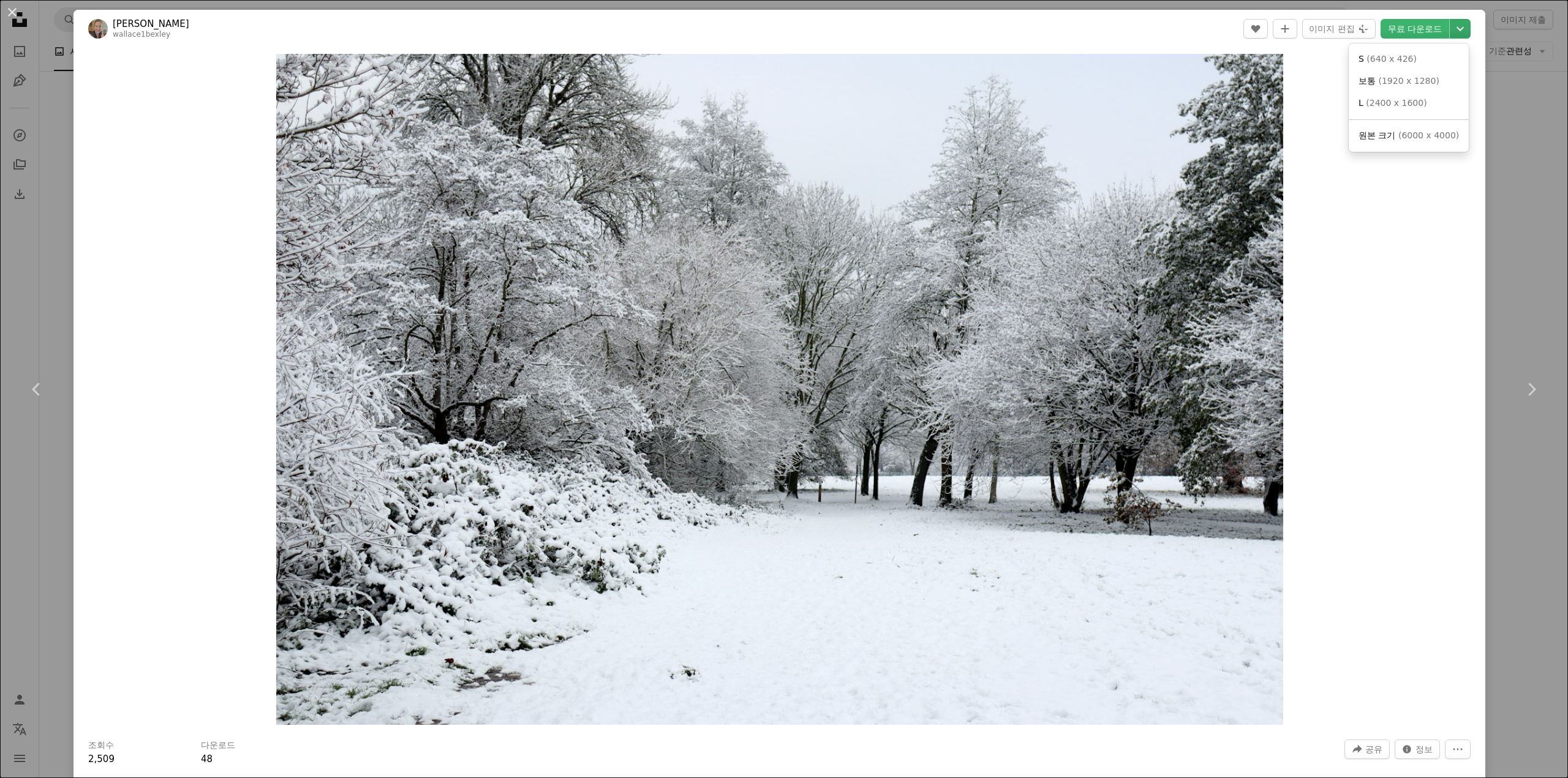
click at [1450, 36] on button "Chevron down" at bounding box center [1460, 28] width 21 height 19
click at [1401, 138] on span "( 6000 x 4000 )" at bounding box center [1428, 135] width 61 height 10
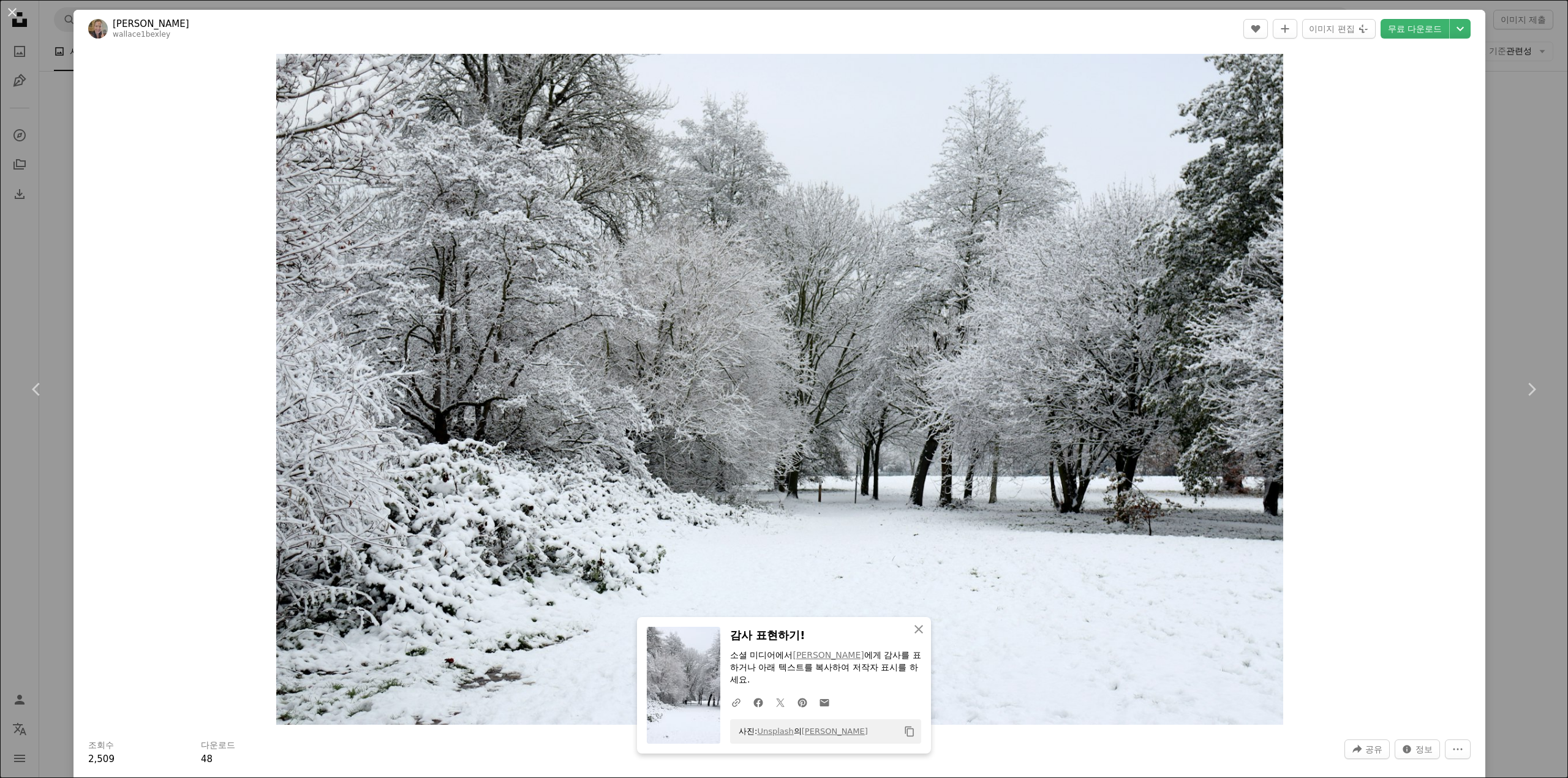
click at [1511, 202] on div "An X shape Chevron left Chevron right An X shape 닫기 감사 표현하기! 소셜 미디어에서 [PERSON_N…" at bounding box center [784, 389] width 1568 height 778
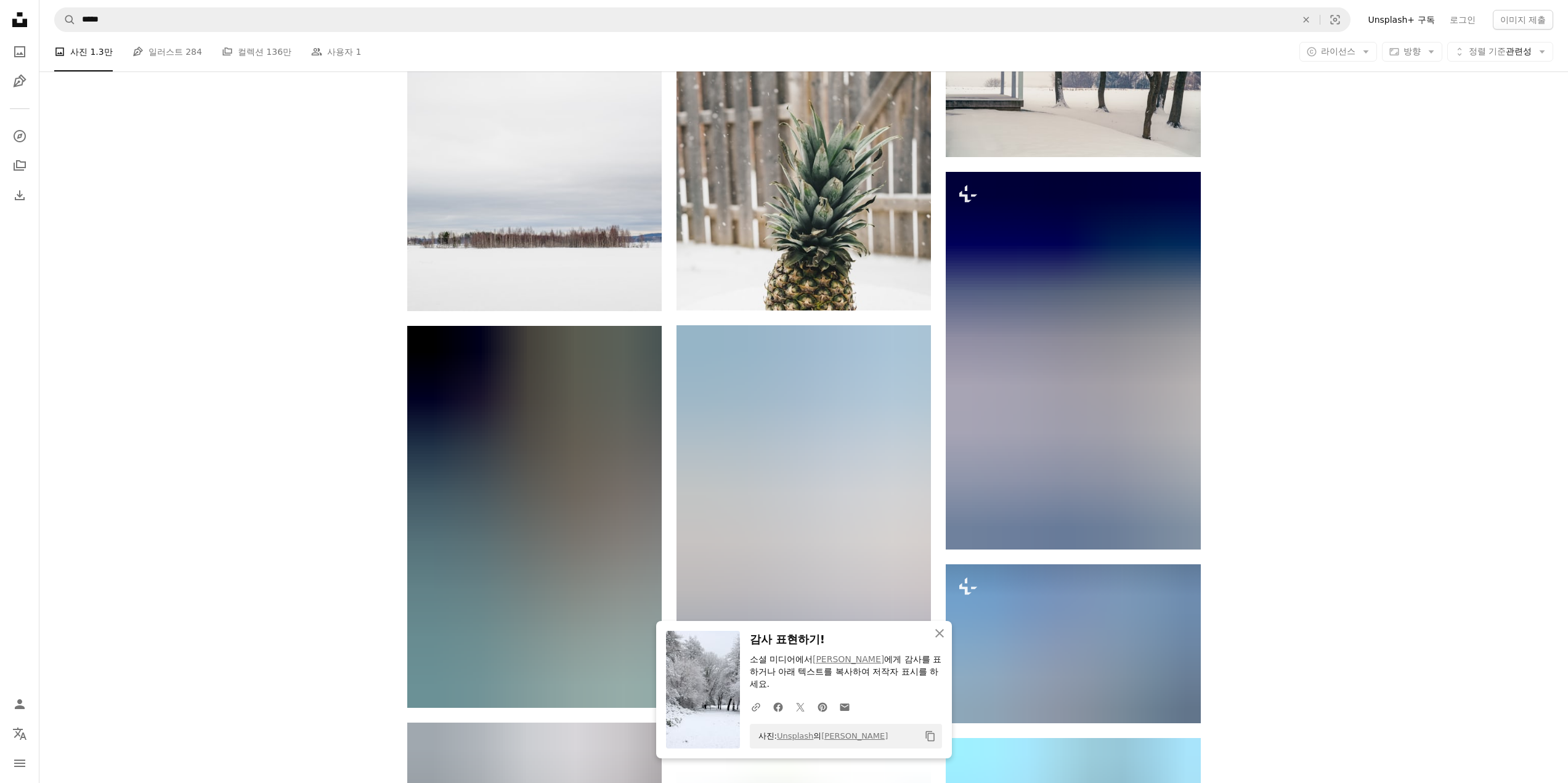
scroll to position [39966, 0]
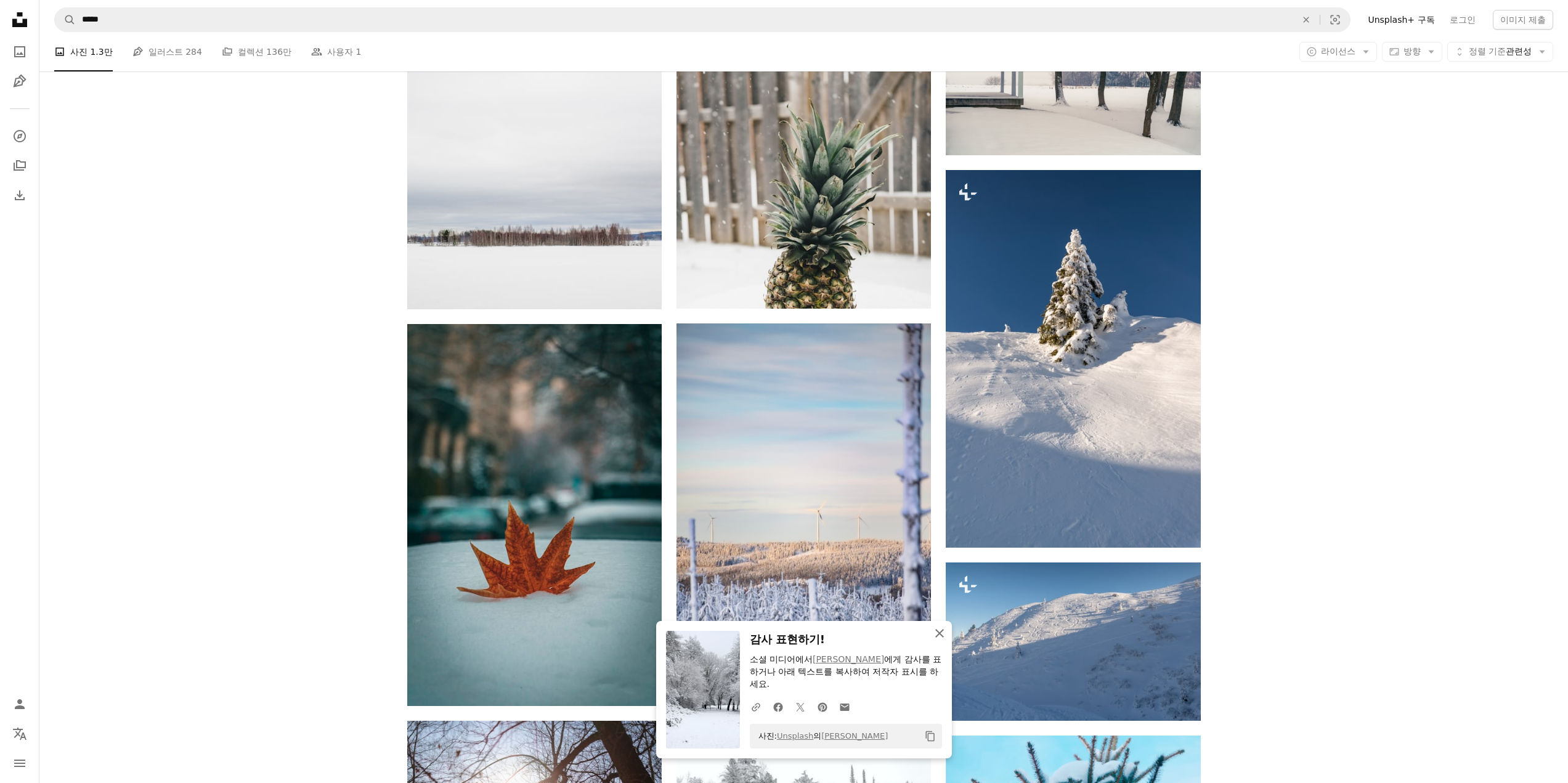
click at [937, 635] on icon "button" at bounding box center [939, 633] width 9 height 9
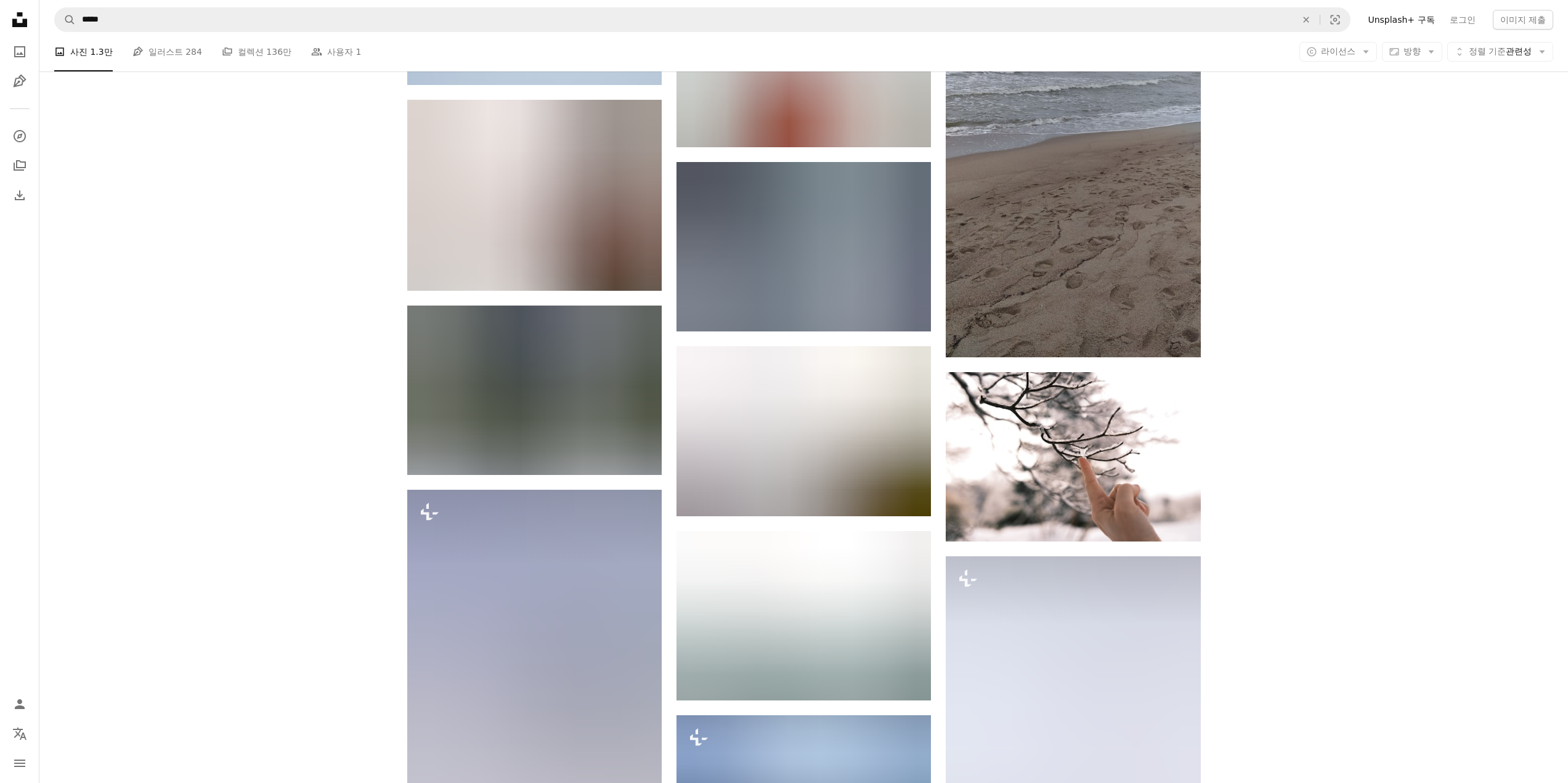
scroll to position [44833, 0]
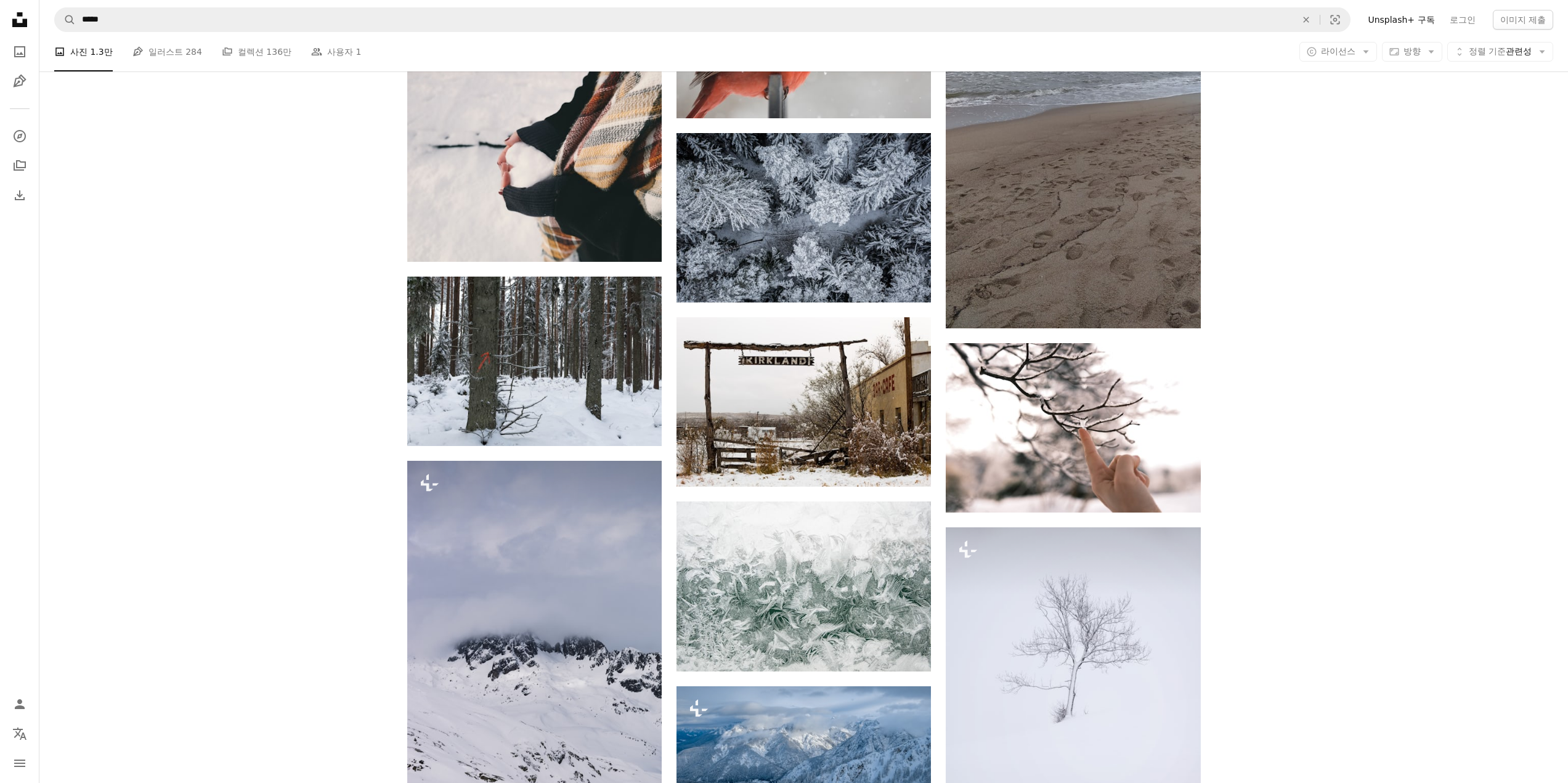
drag, startPoint x: 1363, startPoint y: 247, endPoint x: 1351, endPoint y: 275, distance: 30.5
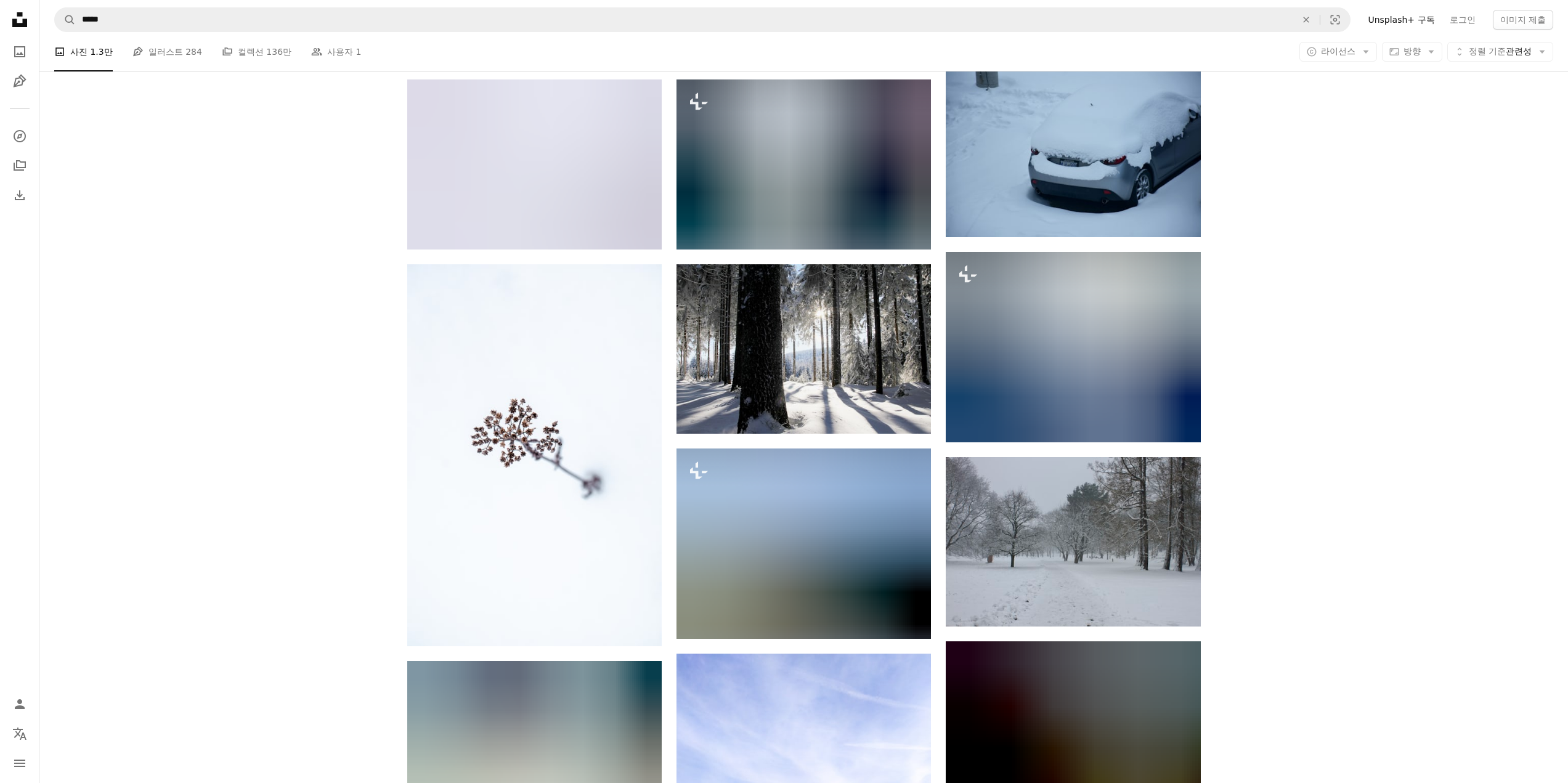
scroll to position [47420, 0]
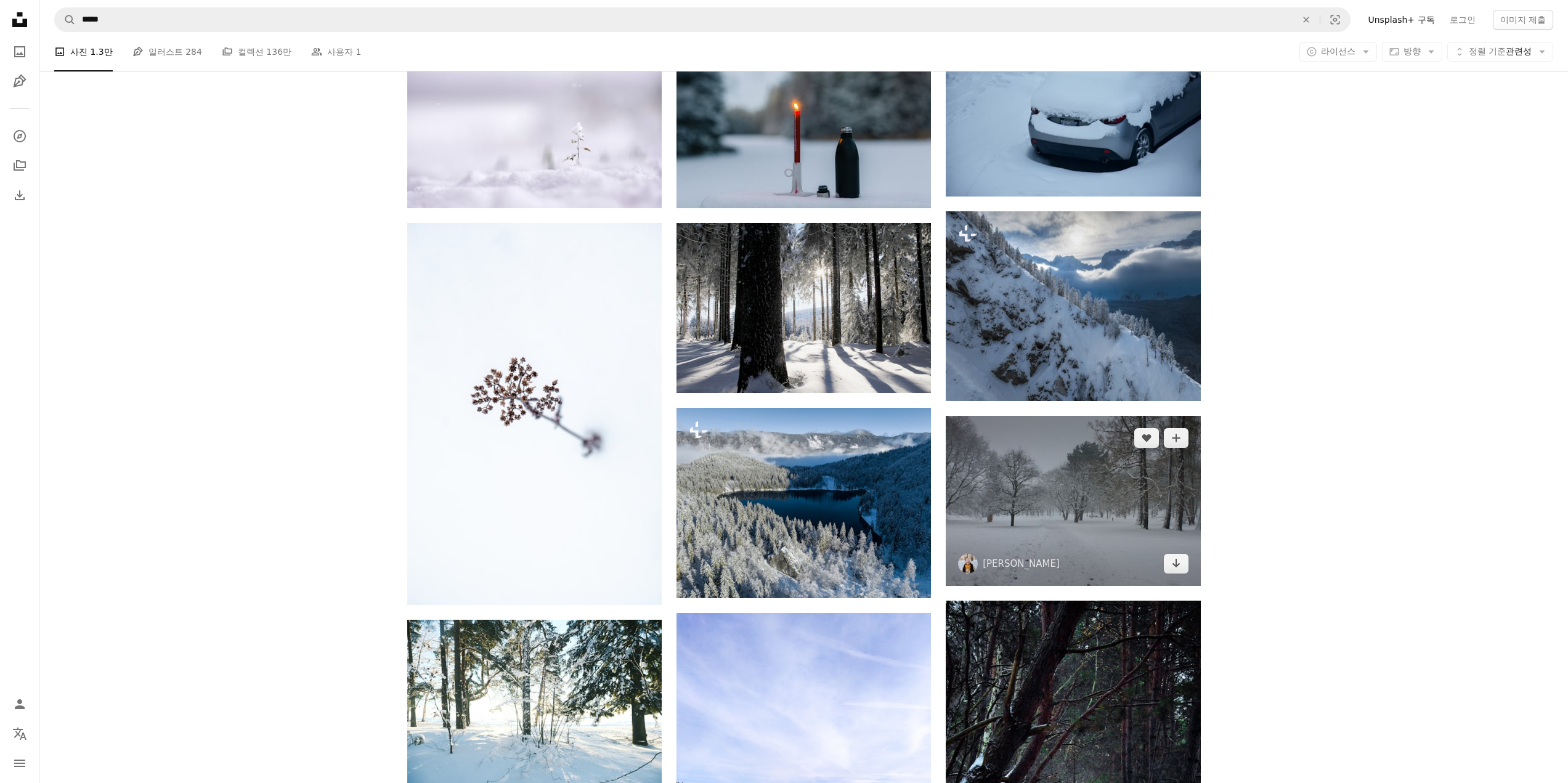
click at [1154, 493] on img at bounding box center [1073, 501] width 255 height 169
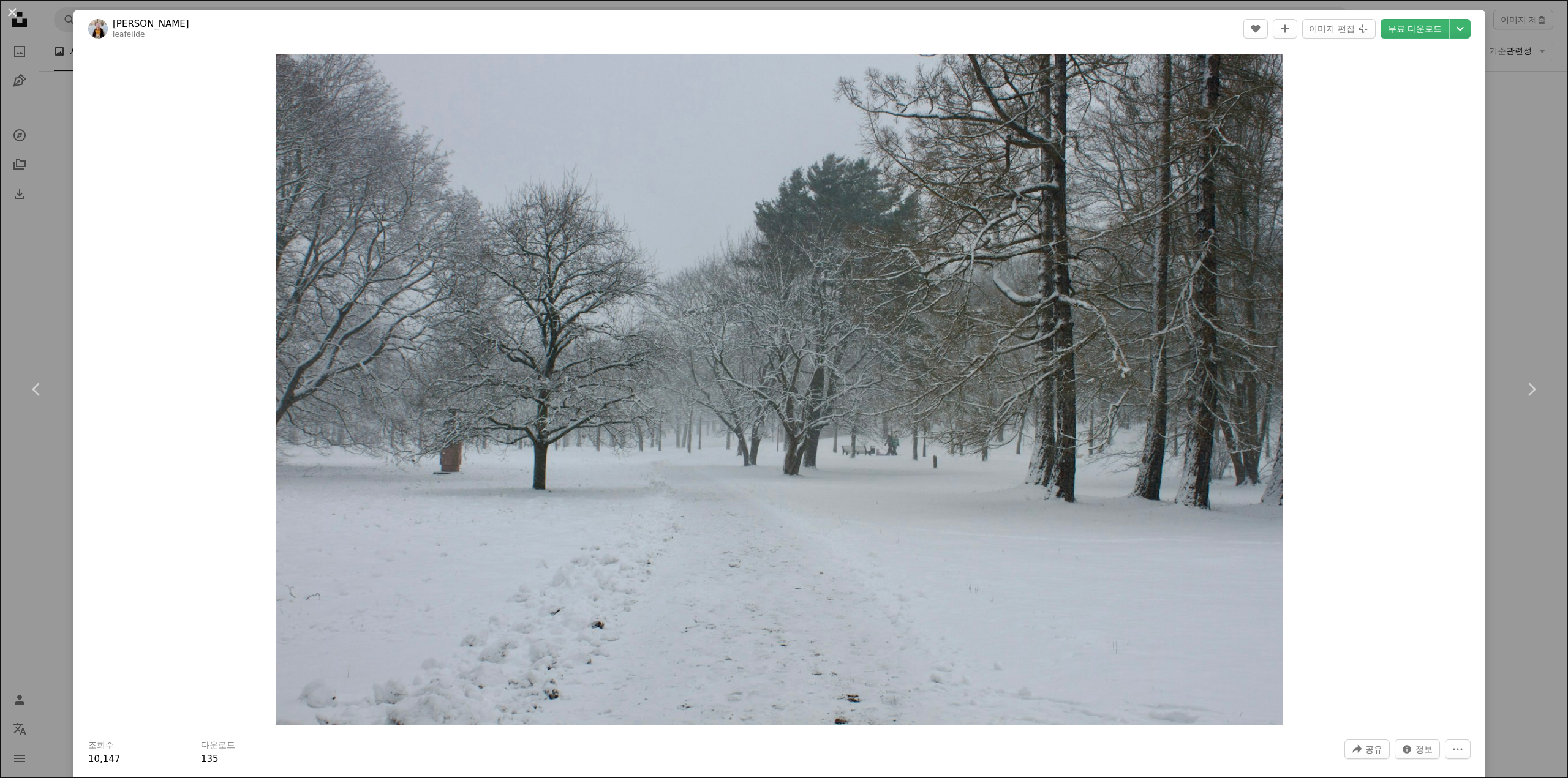
click at [1540, 195] on div "An X shape Chevron left Chevron right Veriko Dundua leafeilde A heart A plus si…" at bounding box center [784, 389] width 1568 height 778
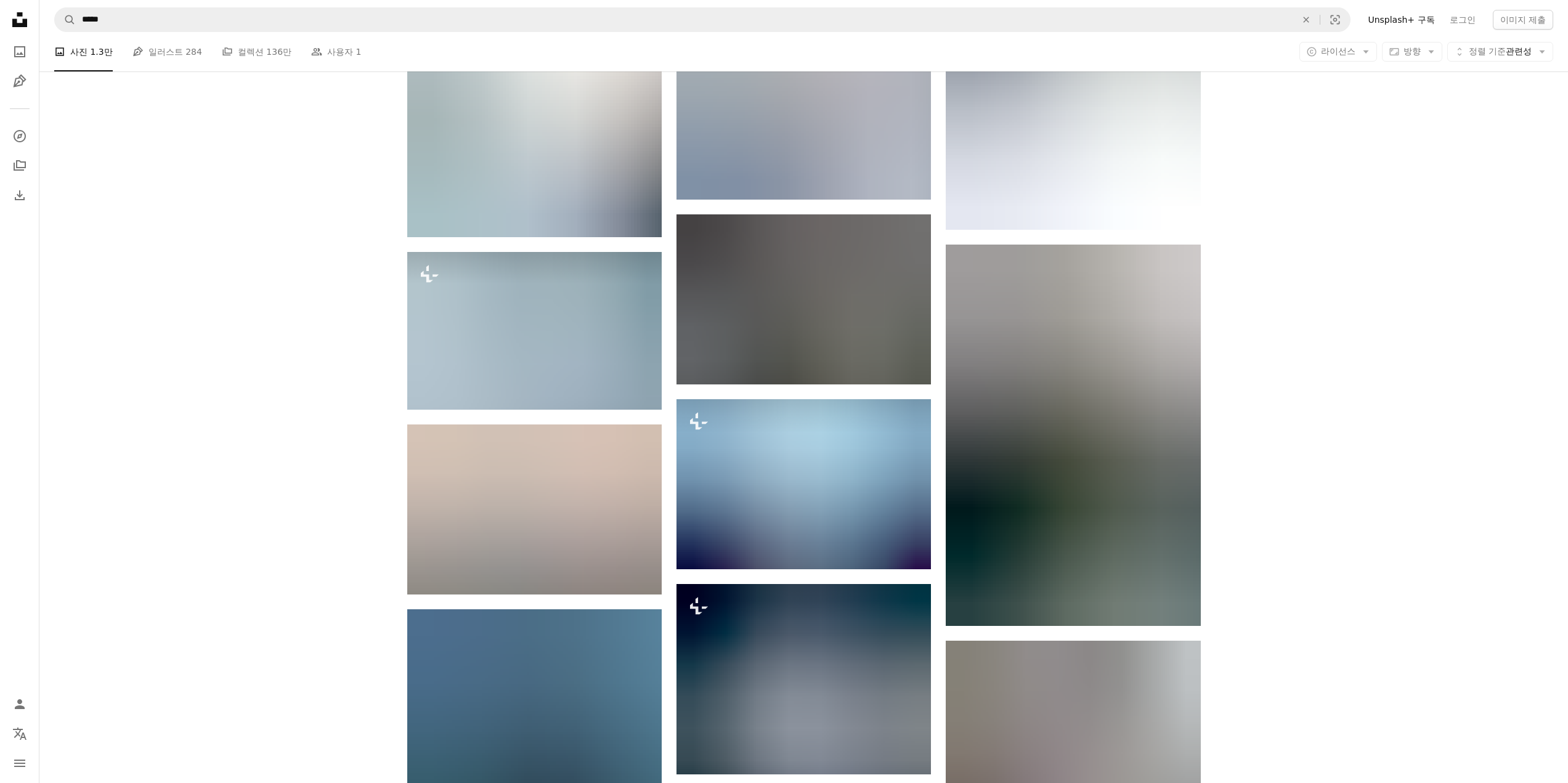
scroll to position [48529, 0]
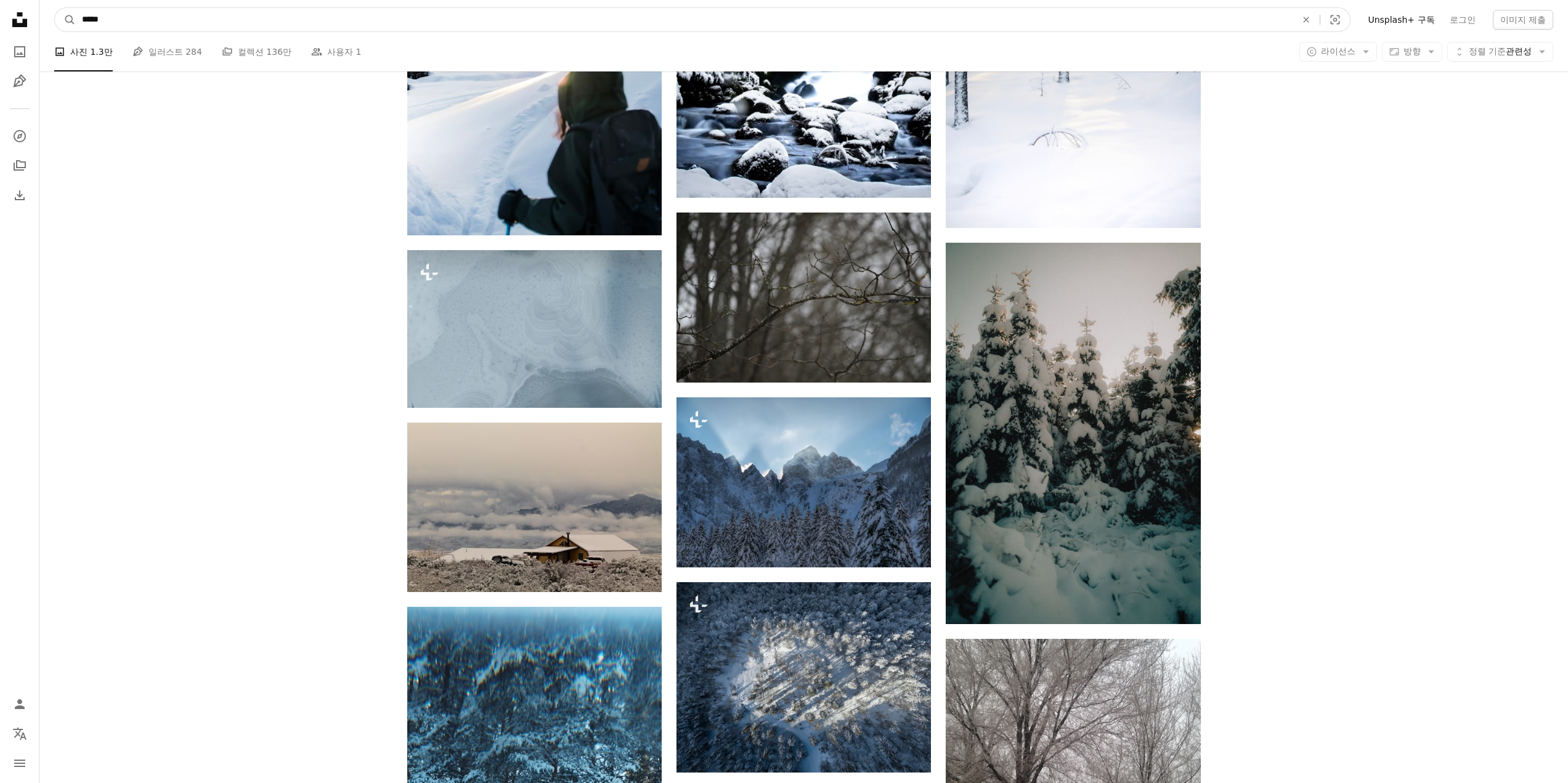
click at [300, 14] on input "*****" at bounding box center [684, 20] width 1217 height 24
type input "*"
type input "**********"
click button "A magnifying glass" at bounding box center [65, 20] width 21 height 24
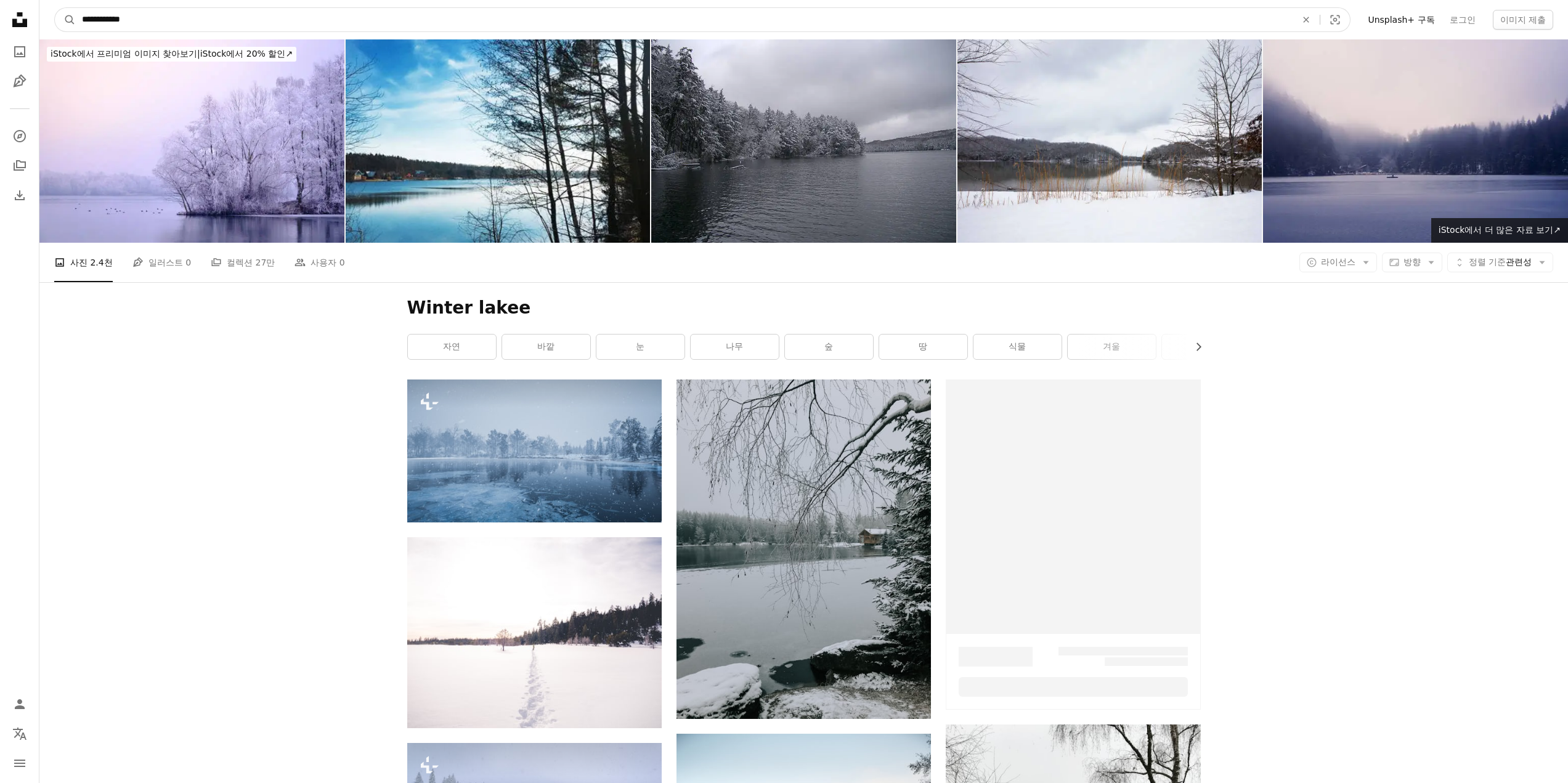
click at [300, 14] on input "**********" at bounding box center [684, 20] width 1217 height 24
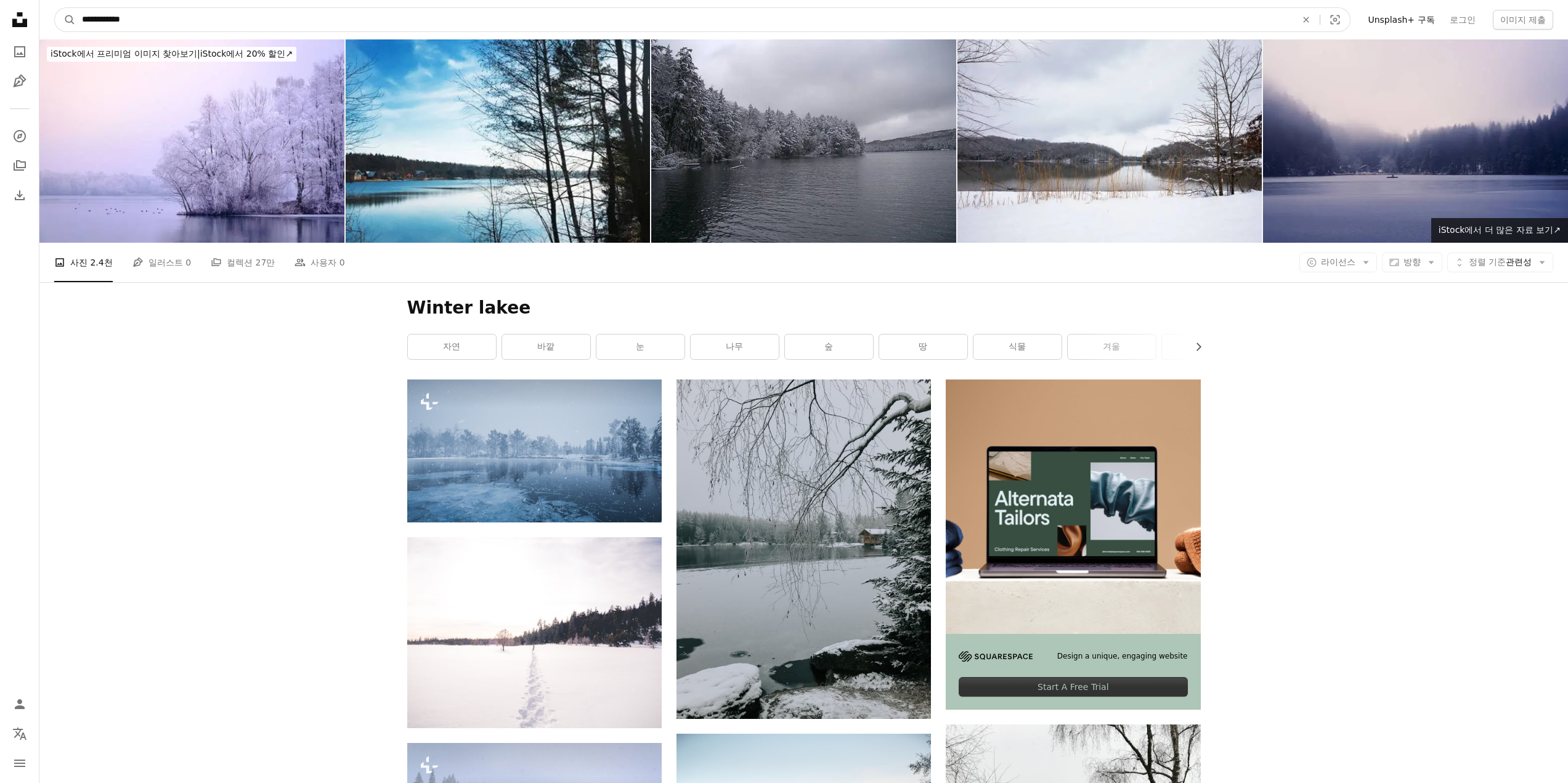
type input "**********"
click button "A magnifying glass" at bounding box center [65, 20] width 21 height 24
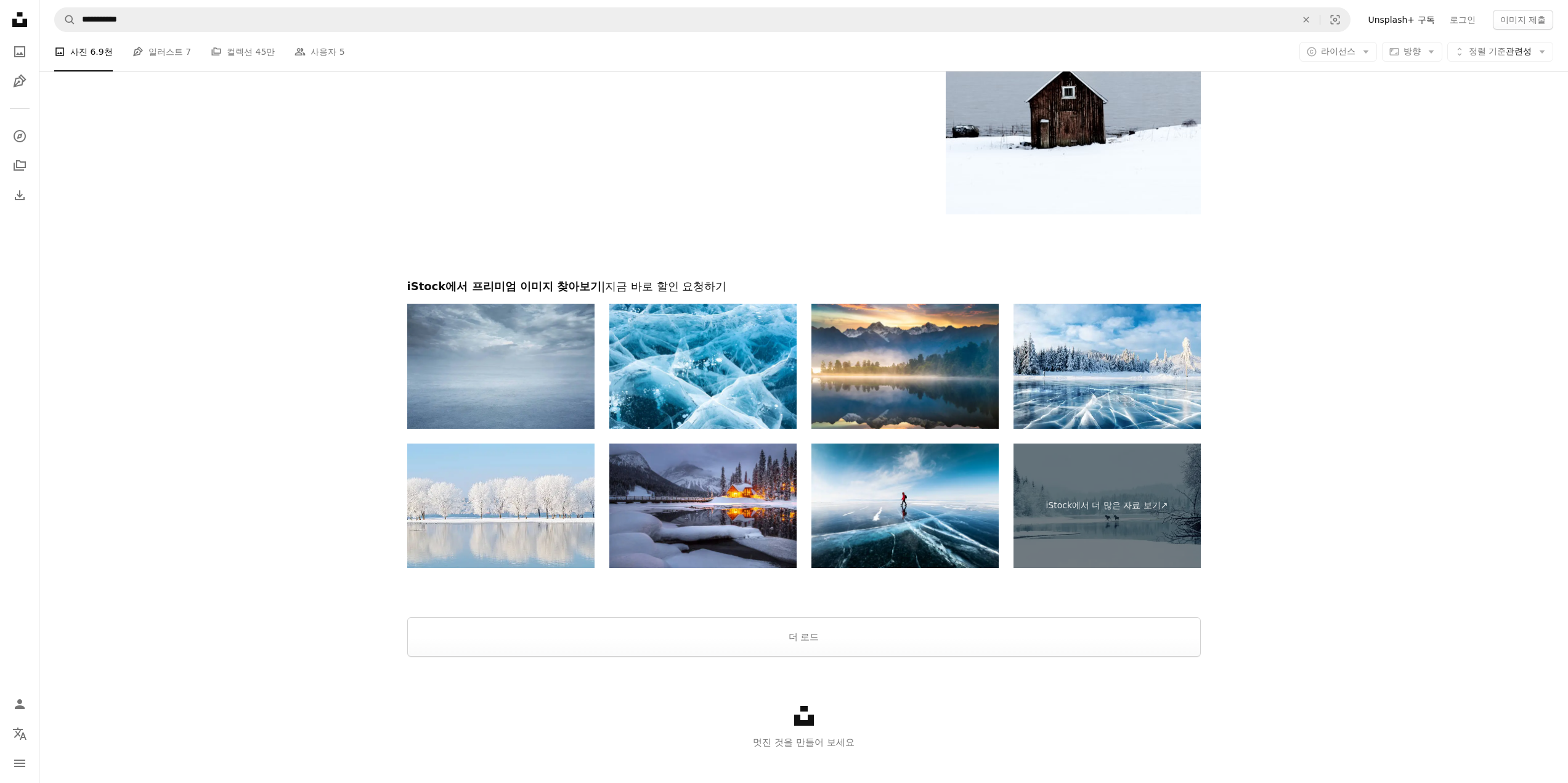
scroll to position [1818, 0]
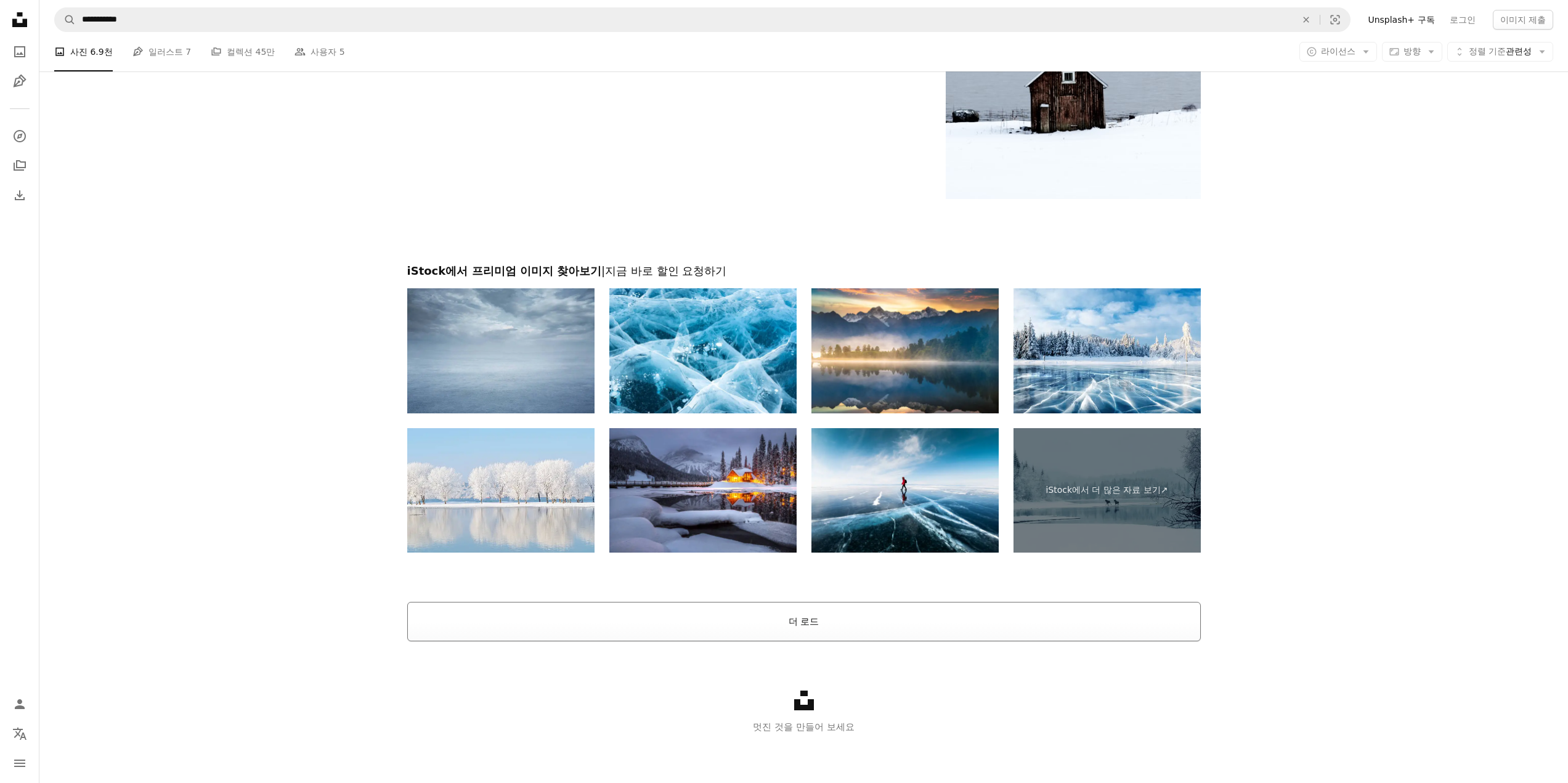
click at [828, 608] on button "더 로드" at bounding box center [804, 622] width 794 height 39
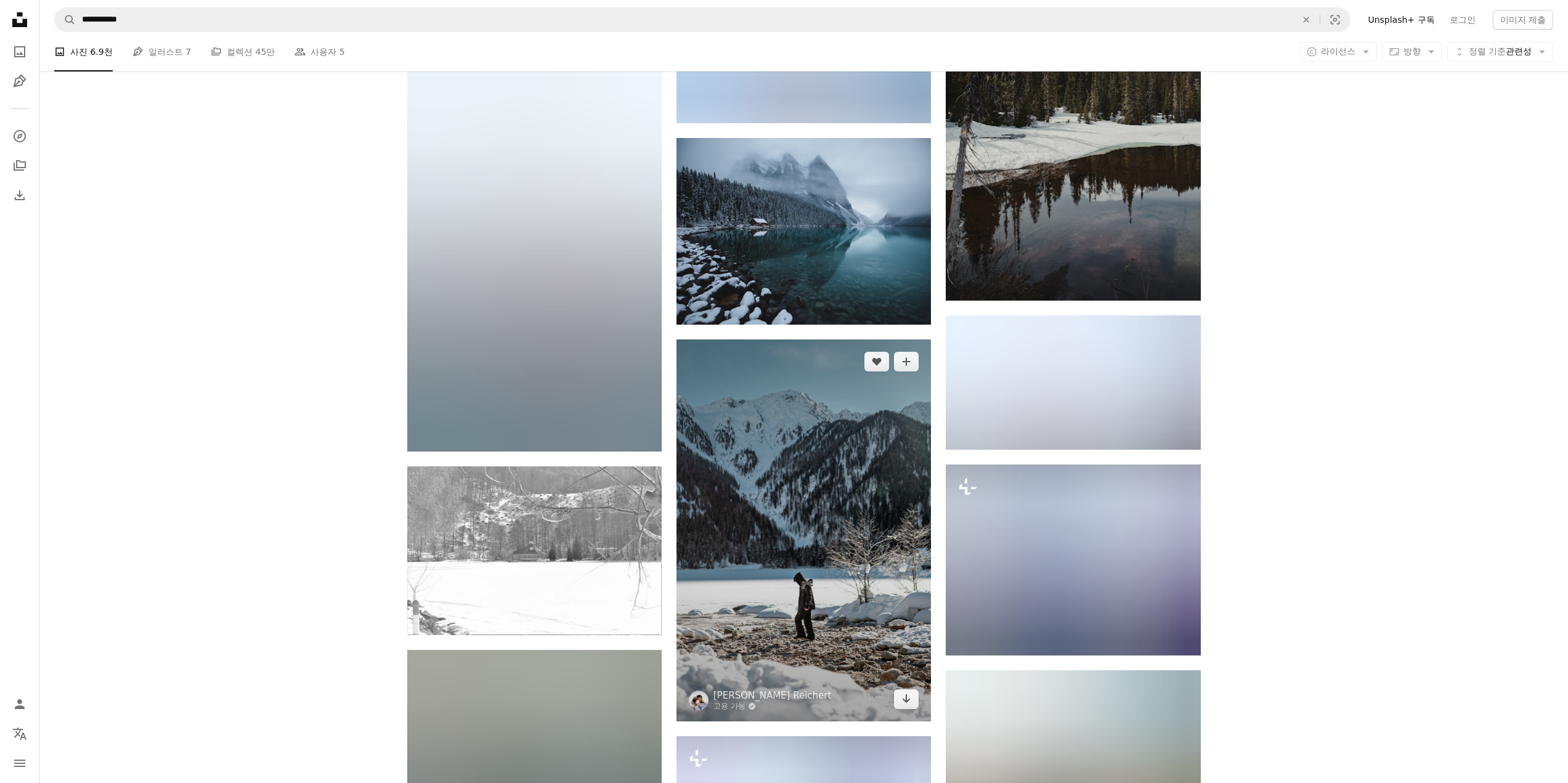
scroll to position [9333, 0]
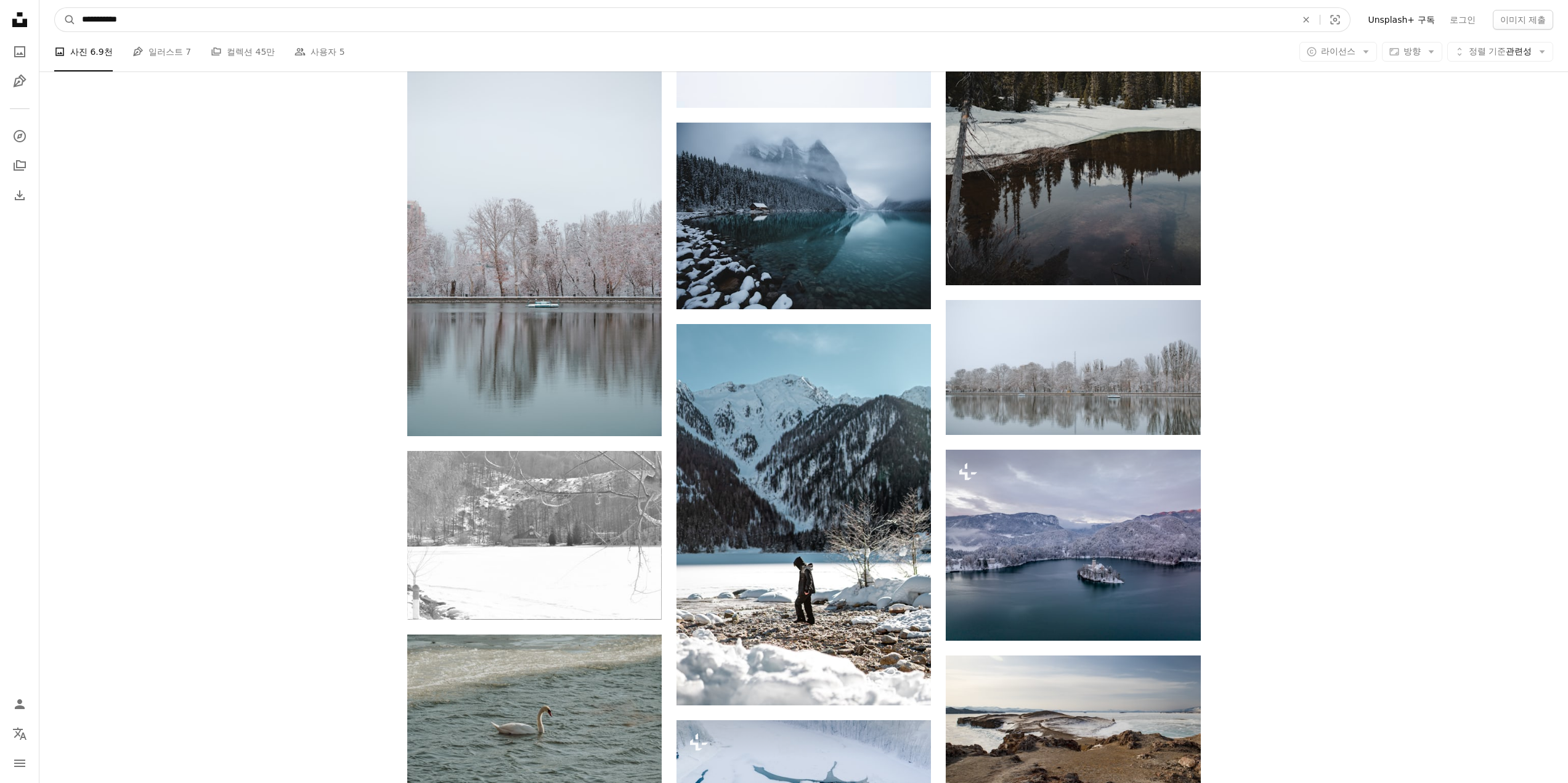
click at [228, 21] on input "**********" at bounding box center [684, 20] width 1217 height 24
type input "**********"
click button "A magnifying glass" at bounding box center [65, 20] width 21 height 24
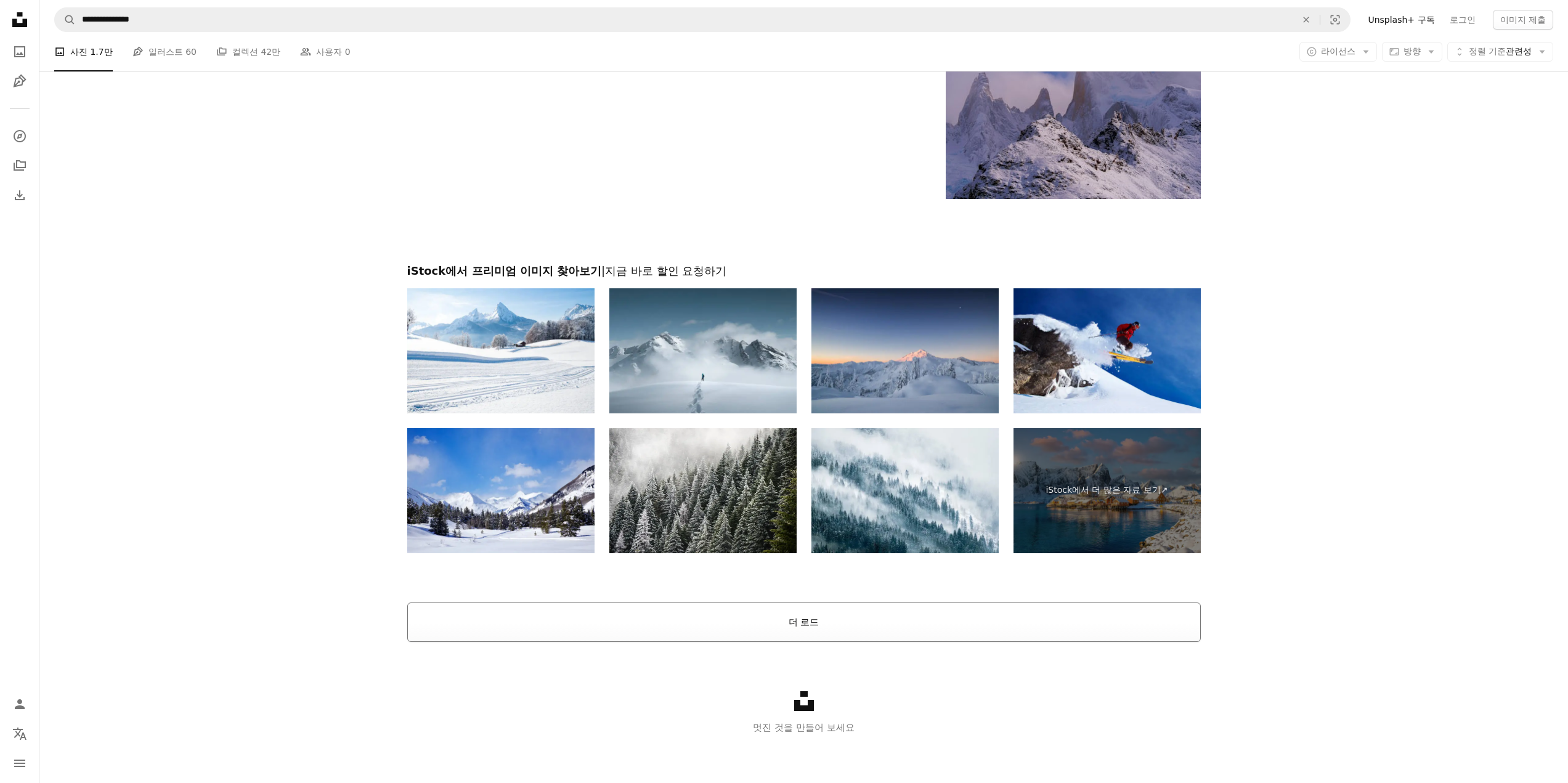
click at [797, 620] on button "더 로드" at bounding box center [804, 622] width 794 height 39
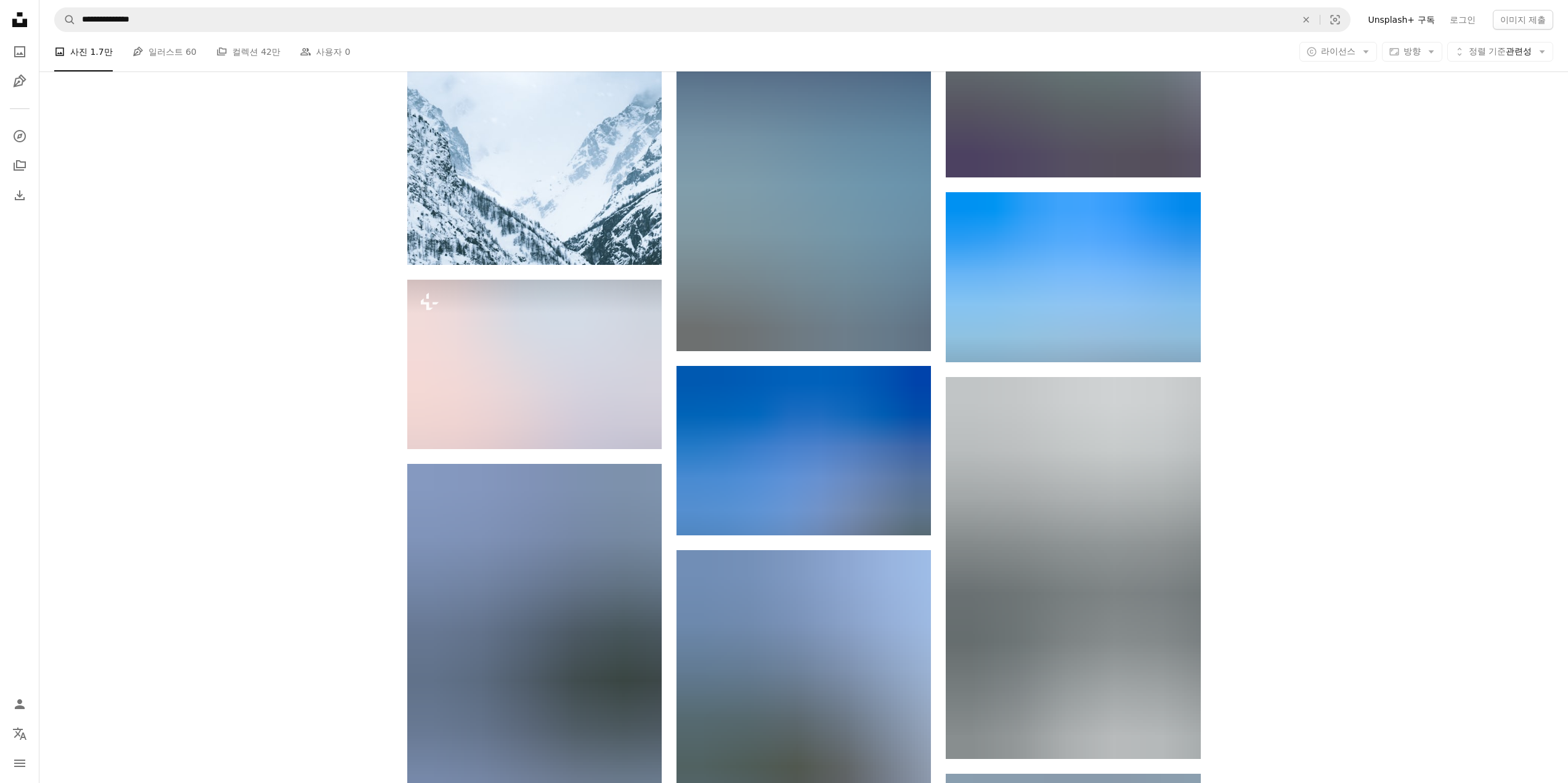
scroll to position [27809, 0]
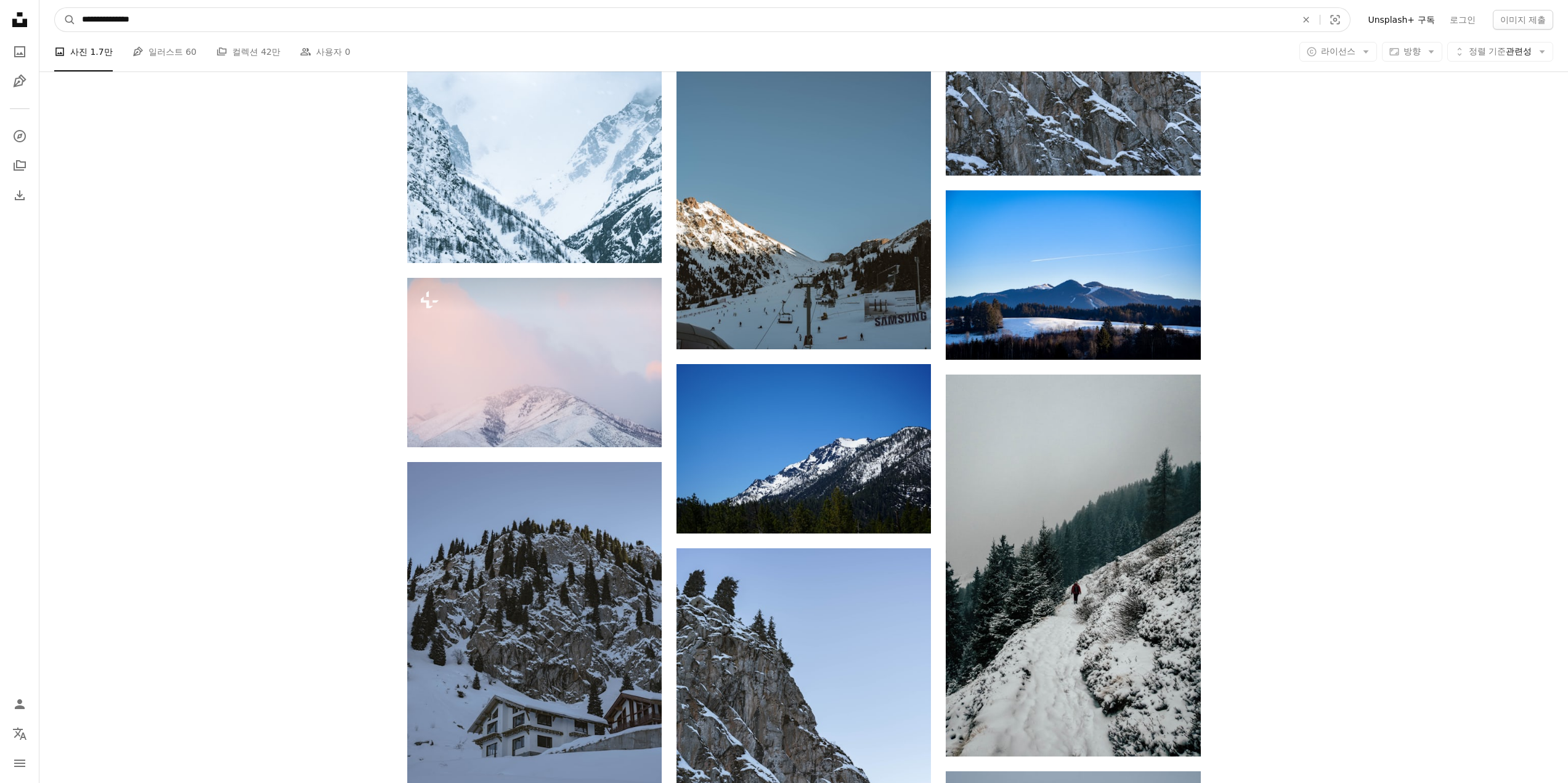
click at [225, 24] on input "**********" at bounding box center [684, 20] width 1217 height 24
type input "******"
click button "A magnifying glass" at bounding box center [65, 20] width 21 height 24
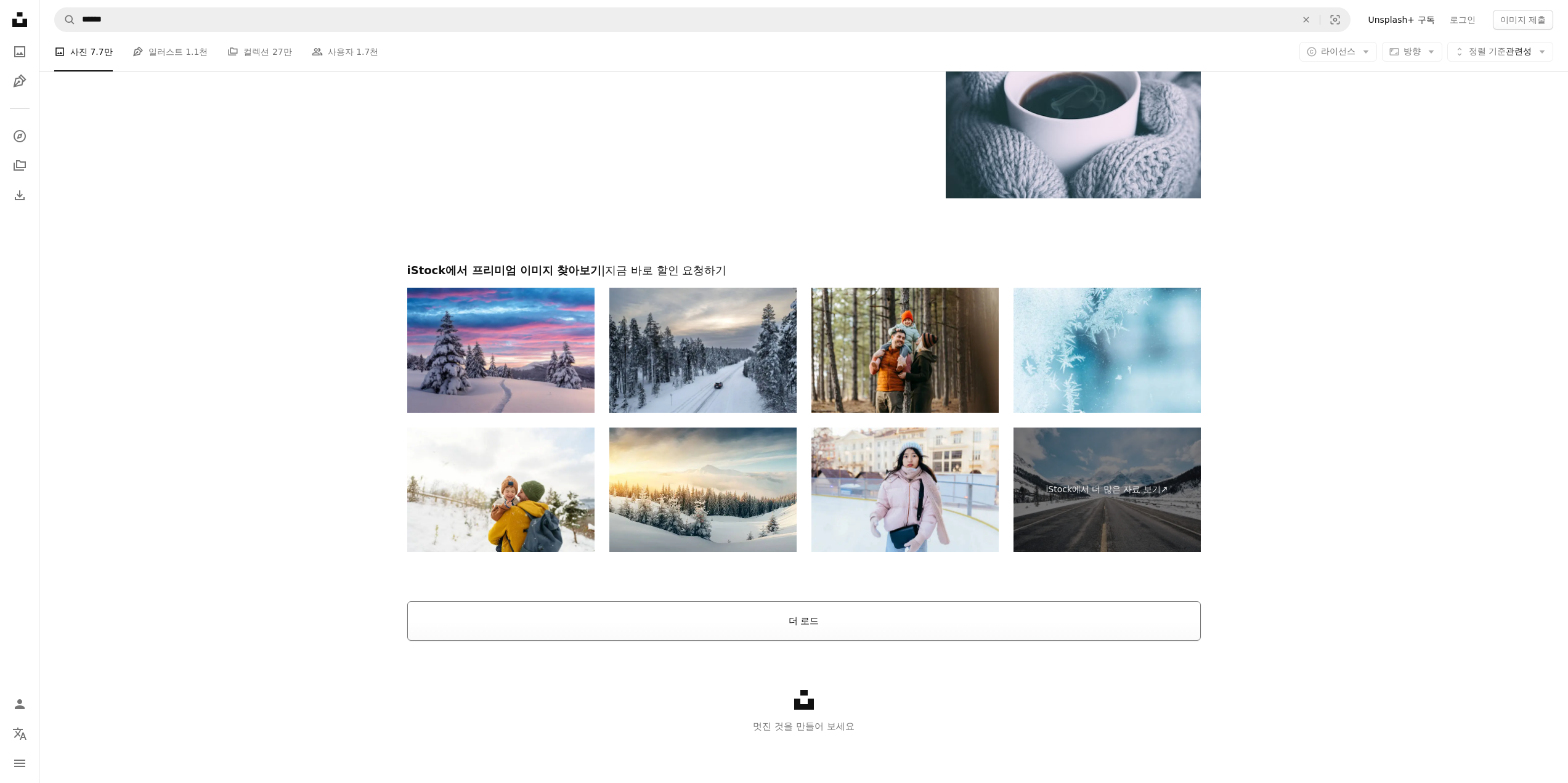
click at [818, 615] on button "더 로드" at bounding box center [804, 621] width 794 height 39
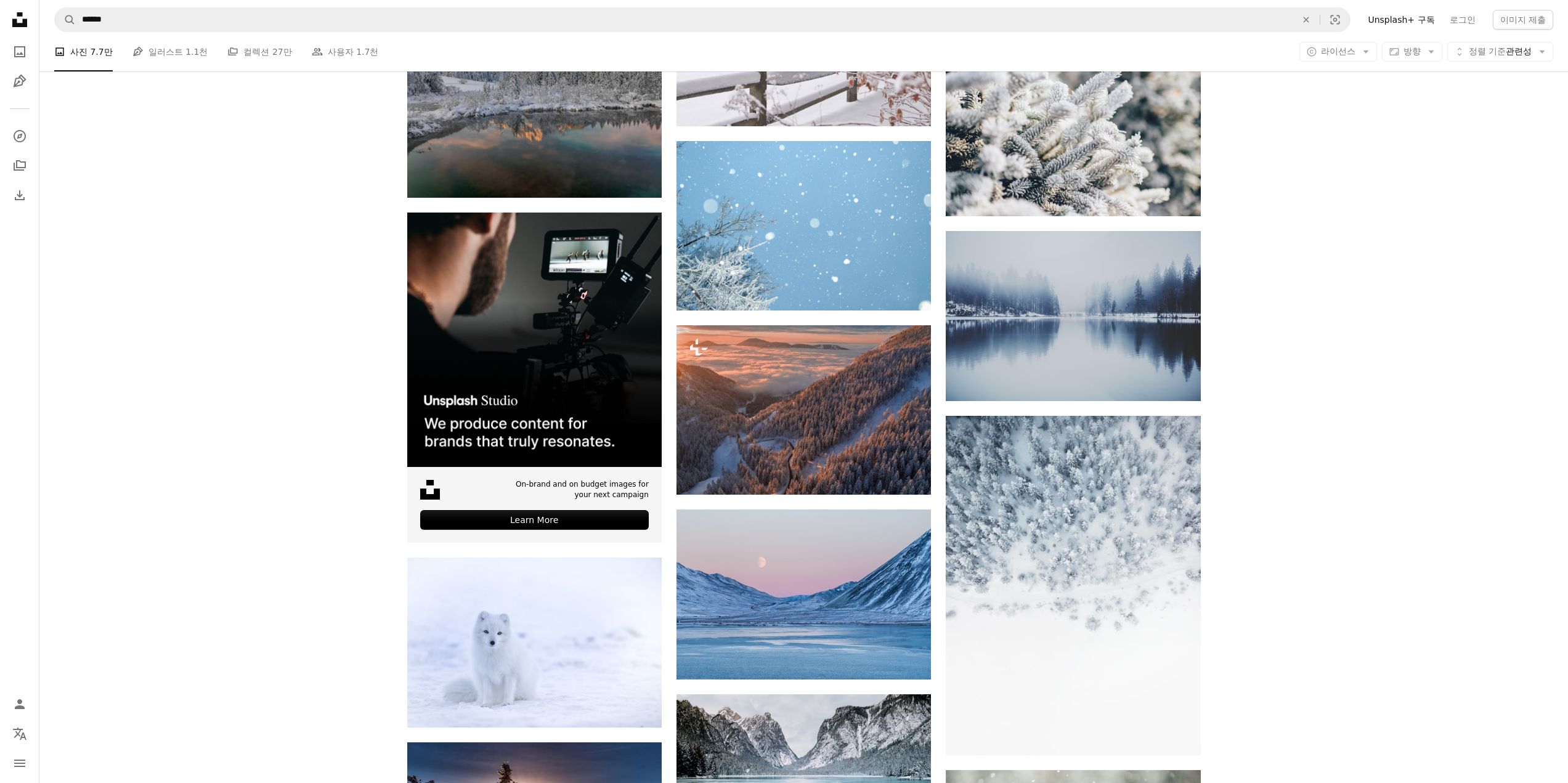
scroll to position [2871, 0]
